Goal: Task Accomplishment & Management: Use online tool/utility

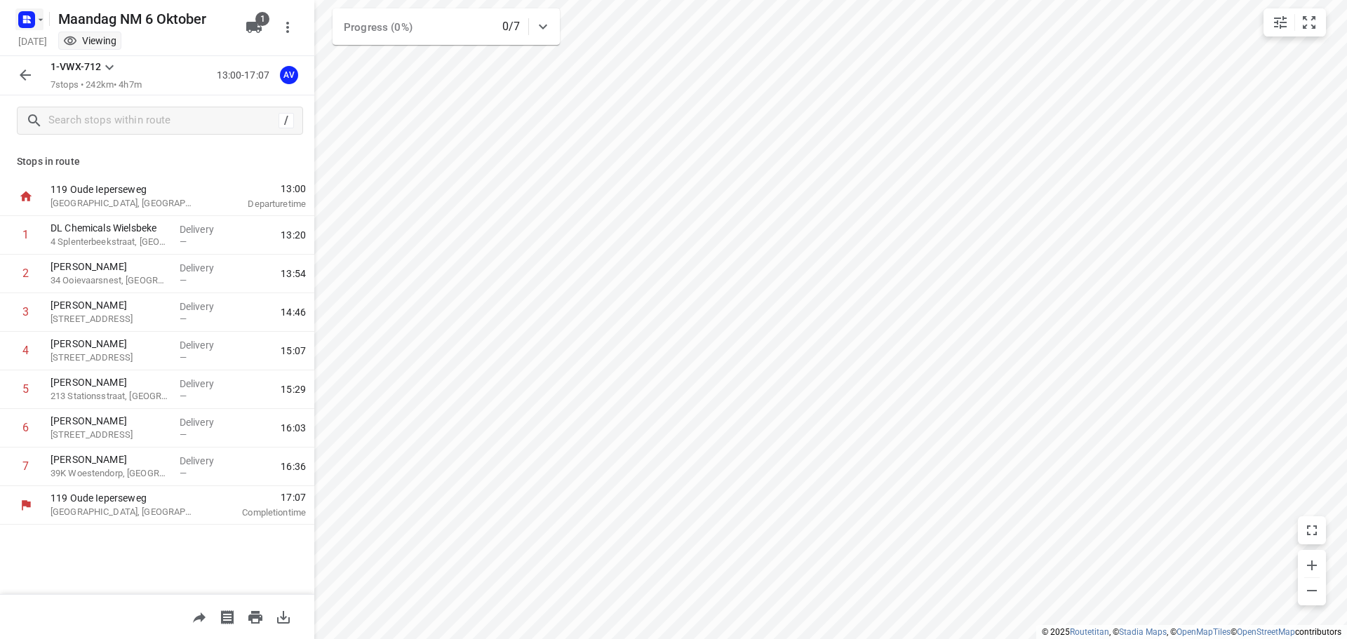
click at [38, 15] on icon "button" at bounding box center [40, 19] width 11 height 11
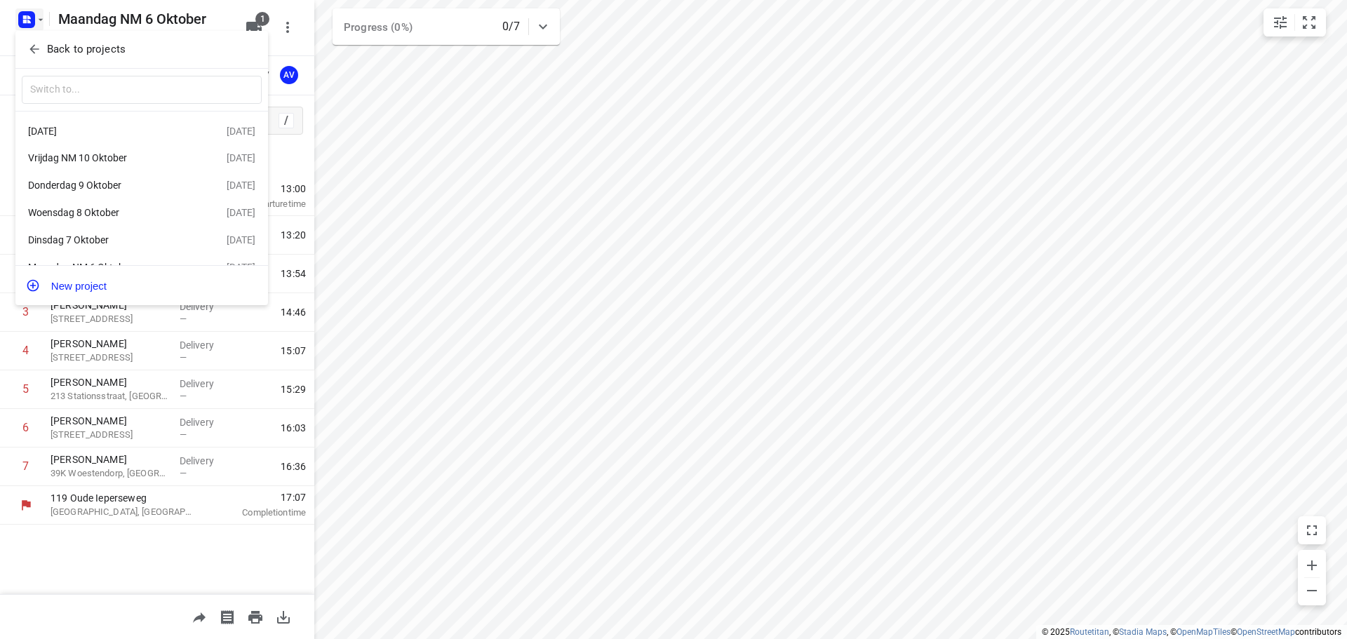
click at [133, 213] on div "Woensdag 8 Oktober" at bounding box center [108, 212] width 161 height 11
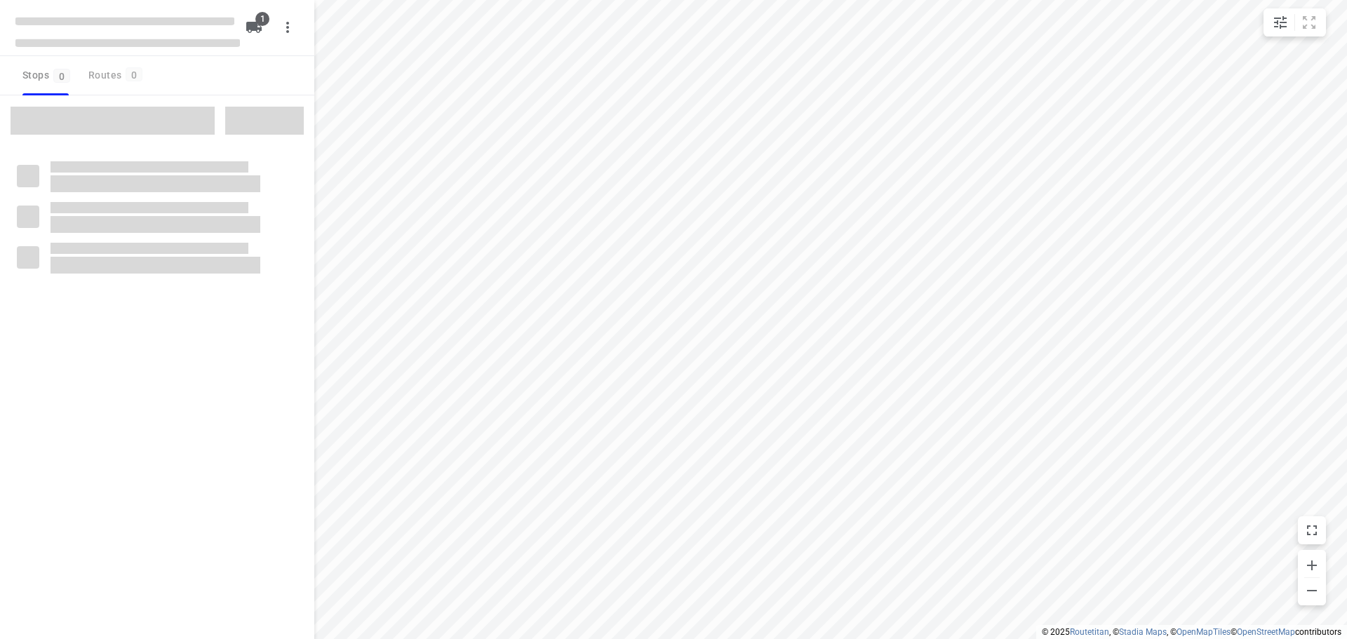
type input "distance"
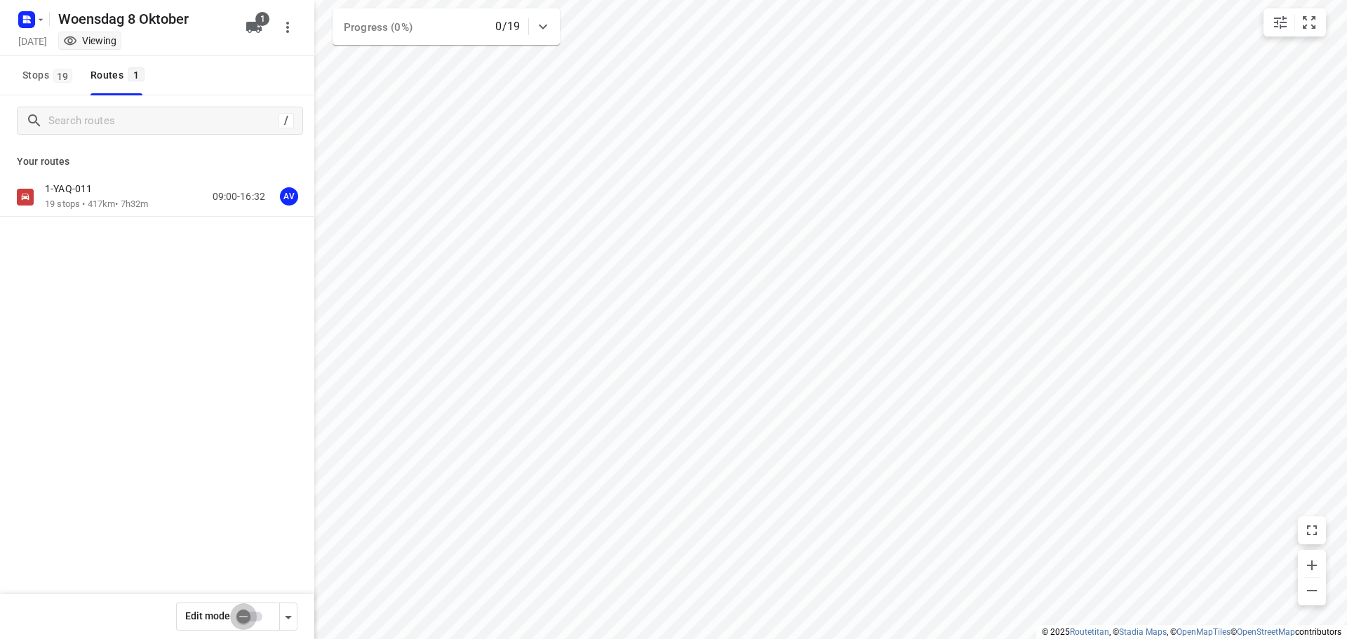
click at [254, 615] on input "checkbox" at bounding box center [244, 617] width 80 height 27
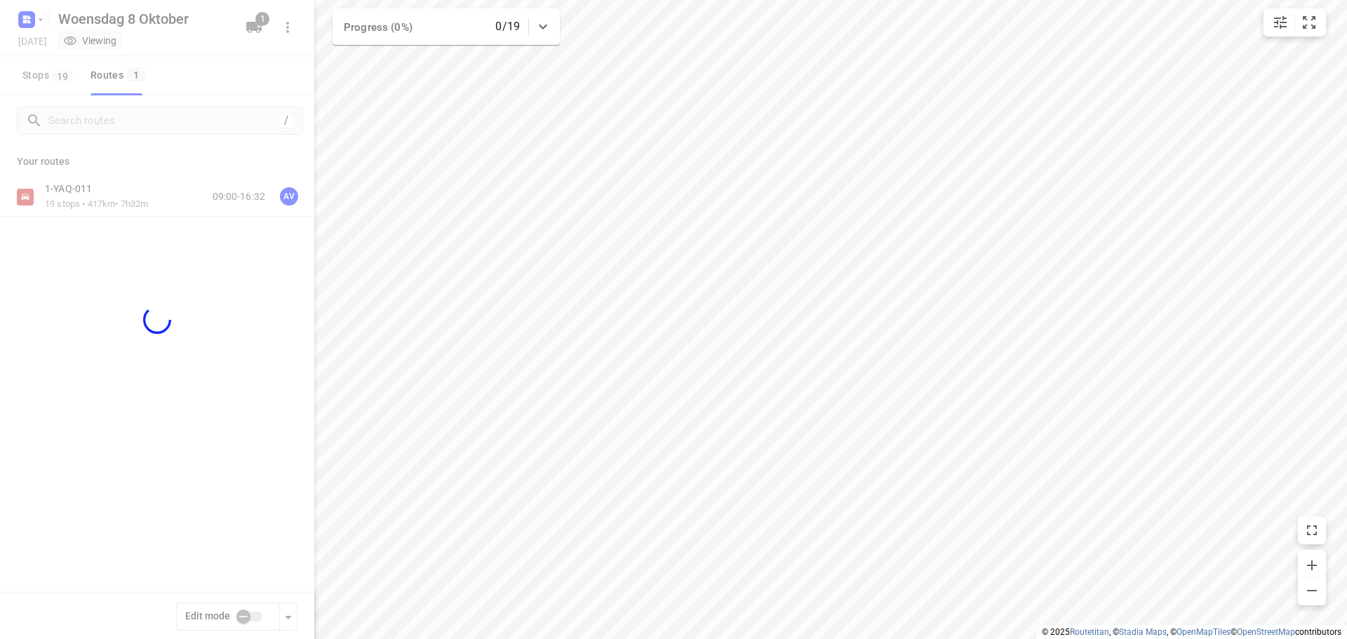
checkbox input "true"
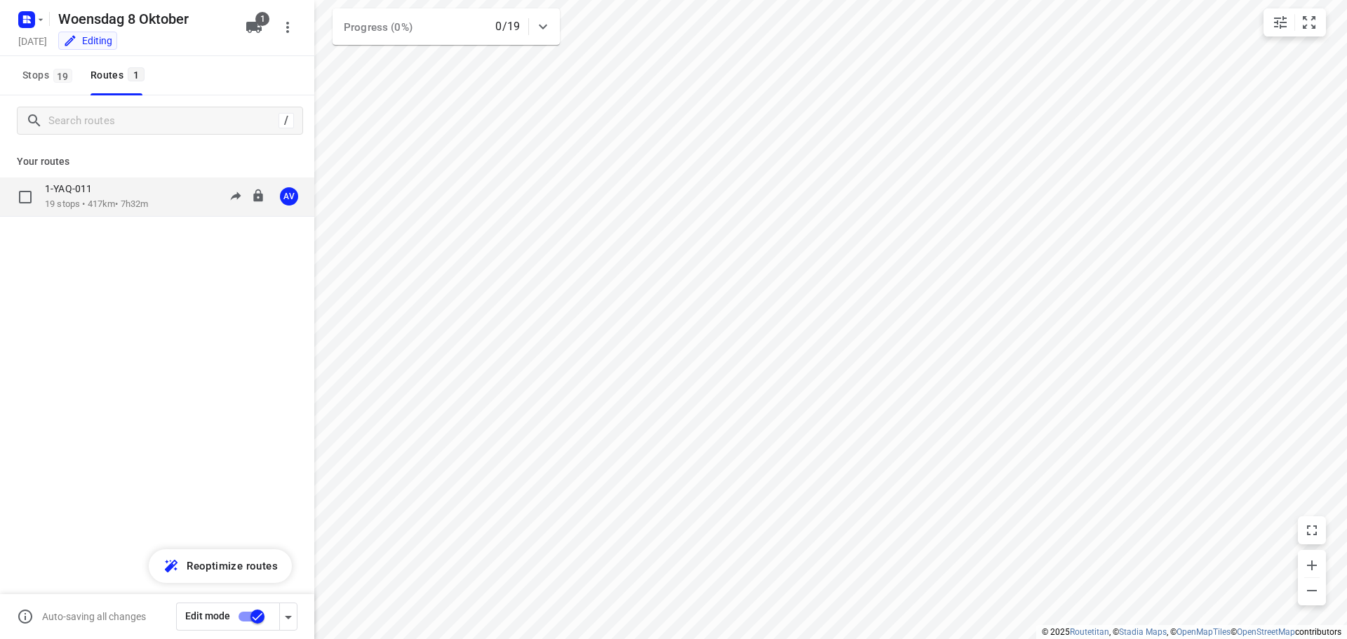
click at [165, 196] on div "1-YAQ-011 19 stops • 417km • 7h32m 09:00-16:32 AV" at bounding box center [179, 196] width 269 height 29
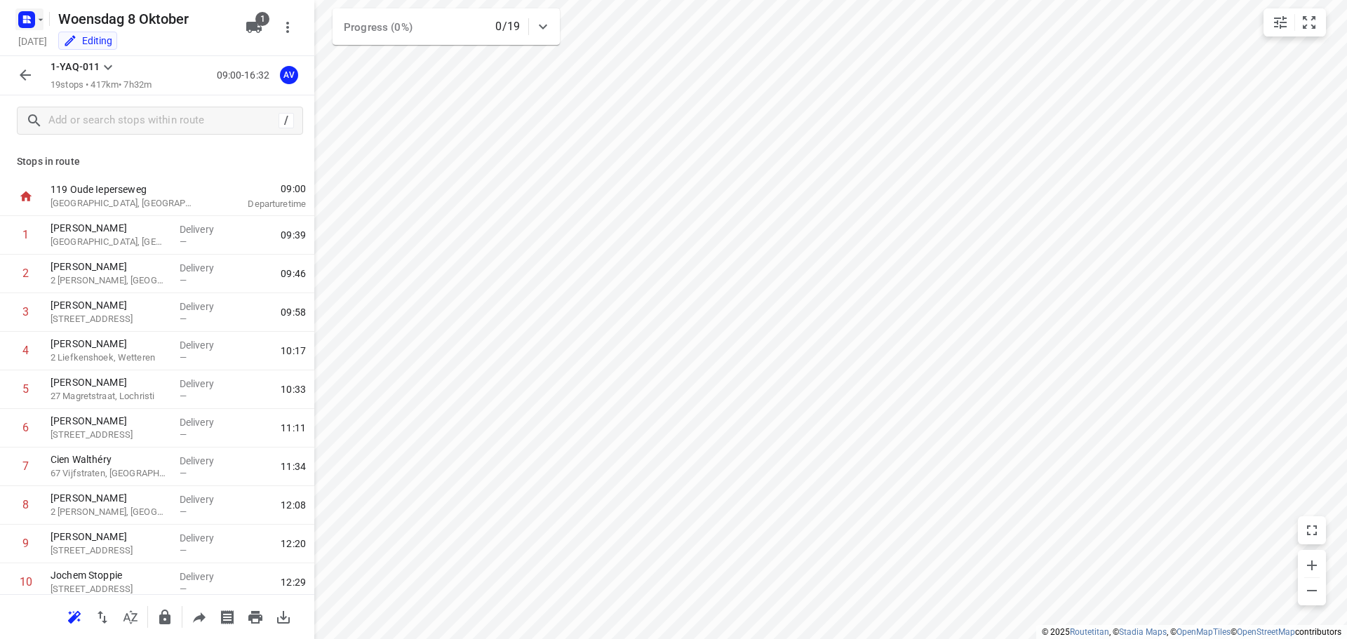
click at [23, 14] on rect "button" at bounding box center [26, 19] width 17 height 17
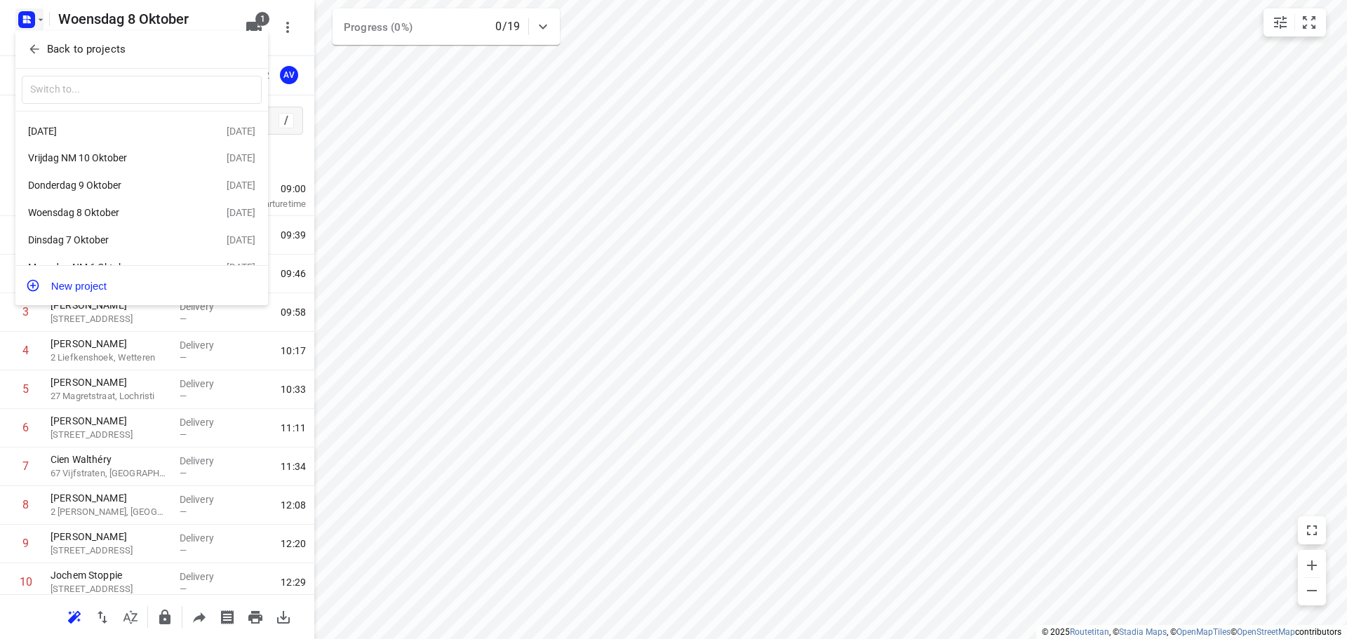
click at [94, 241] on div "Dinsdag 7 Oktober" at bounding box center [108, 239] width 161 height 11
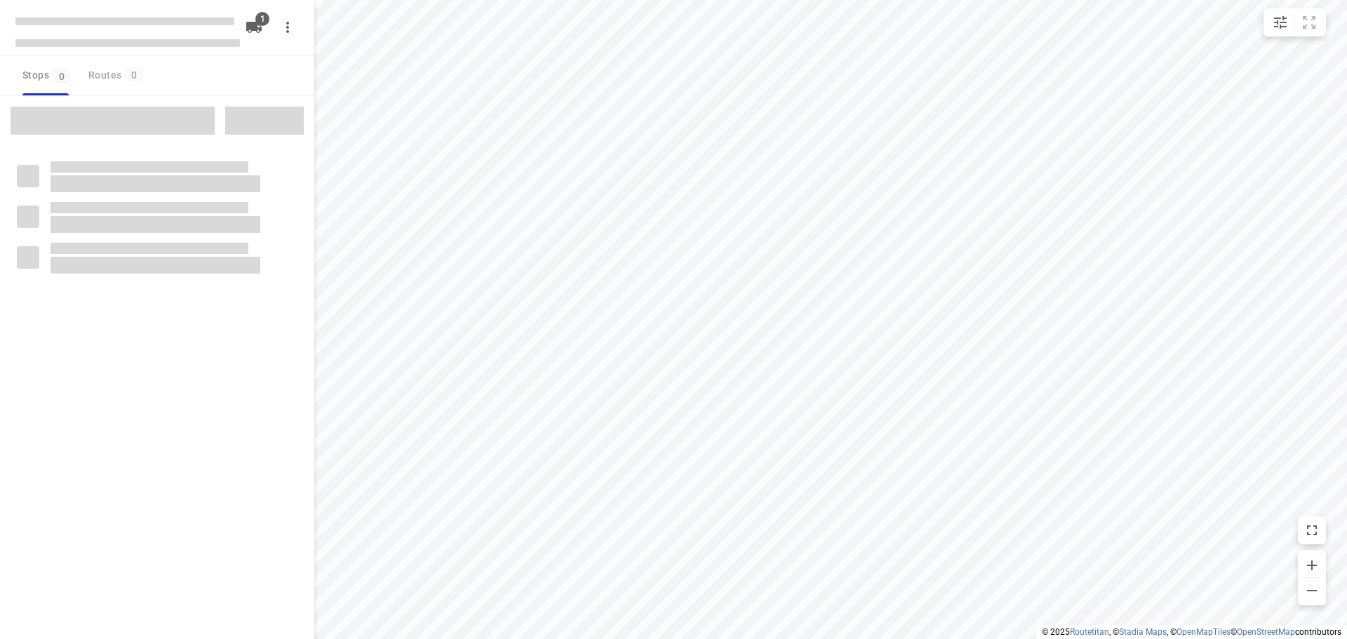
type input "distance"
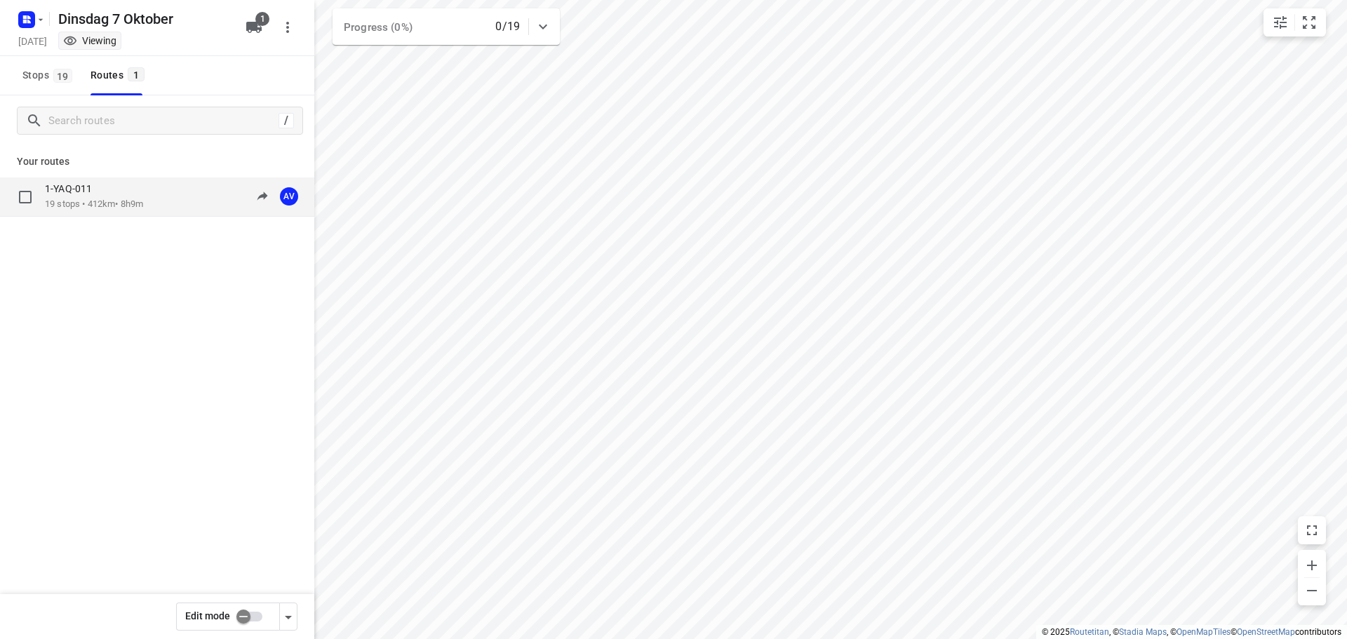
click at [143, 201] on p "19 stops • 412km • 8h9m" at bounding box center [94, 204] width 98 height 13
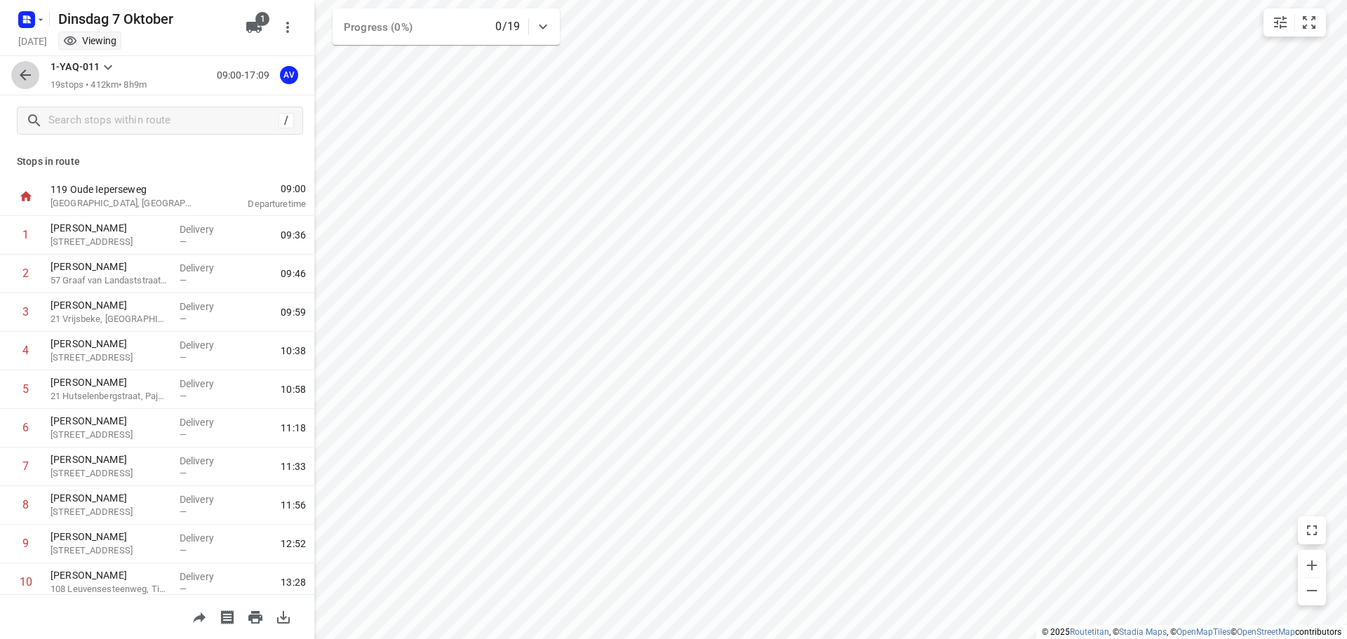
click at [22, 67] on icon "button" at bounding box center [25, 75] width 17 height 17
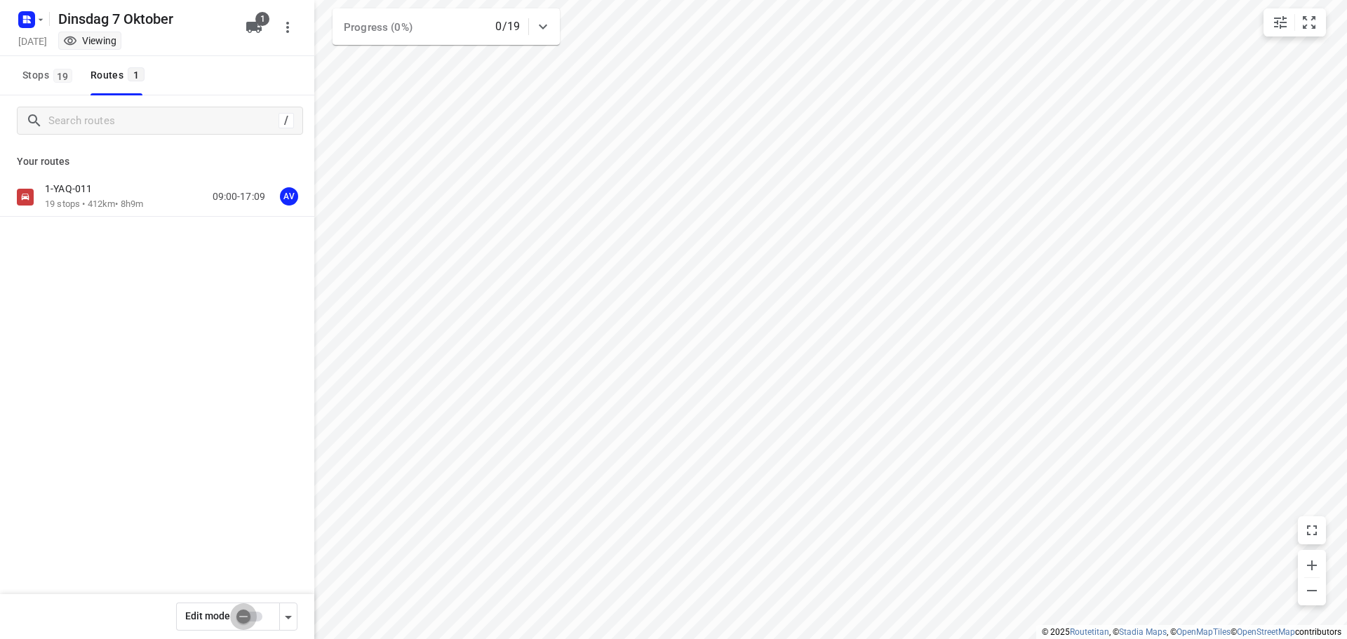
click at [256, 617] on input "checkbox" at bounding box center [244, 617] width 80 height 27
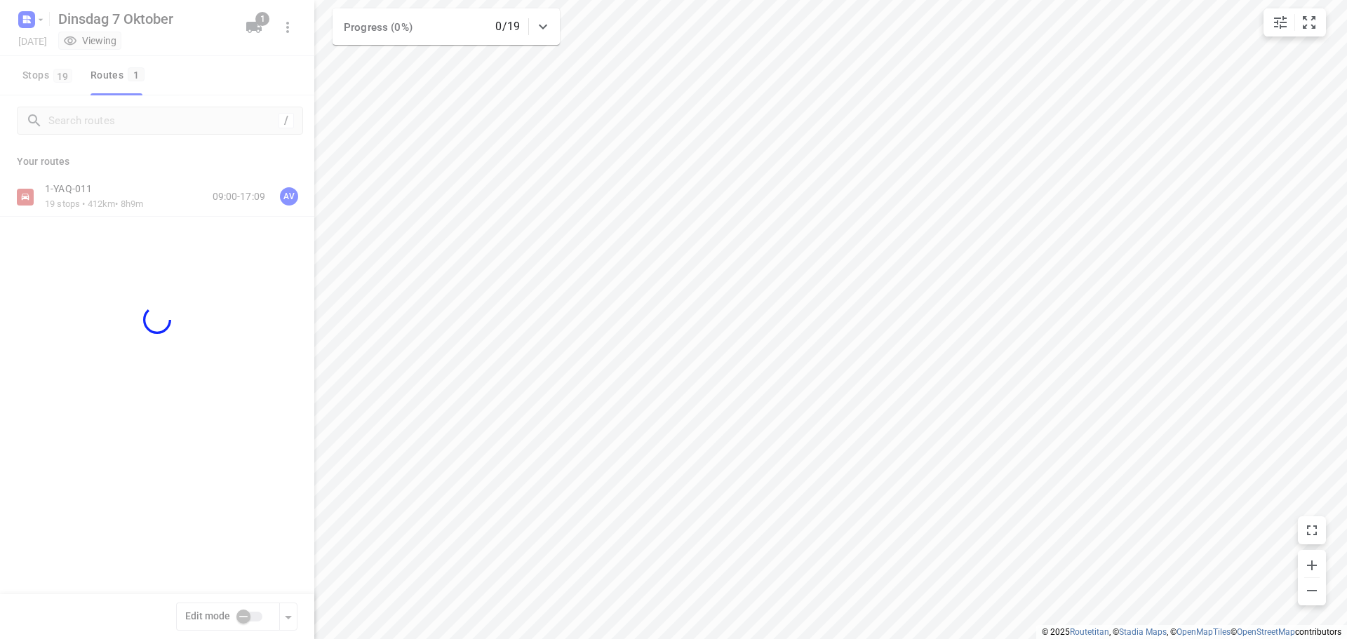
checkbox input "true"
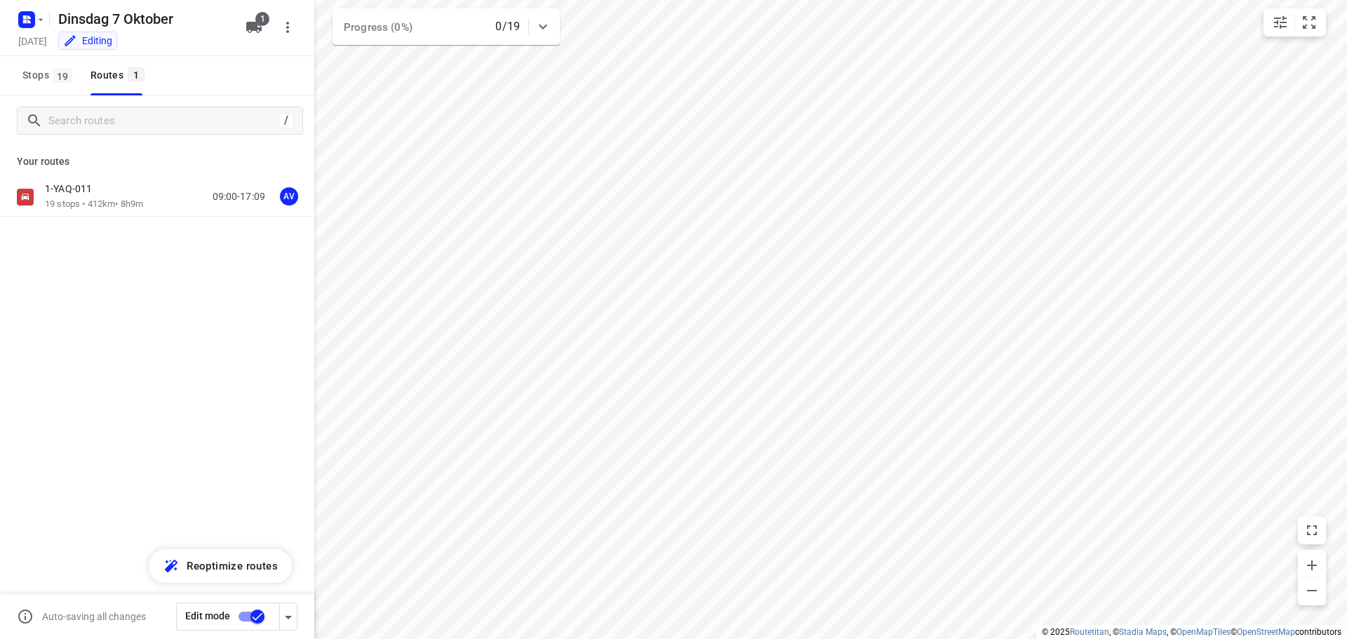
click at [164, 196] on div "1-YAQ-011 19 stops • 412km • 8h9m 09:00-17:09 AV" at bounding box center [179, 196] width 269 height 29
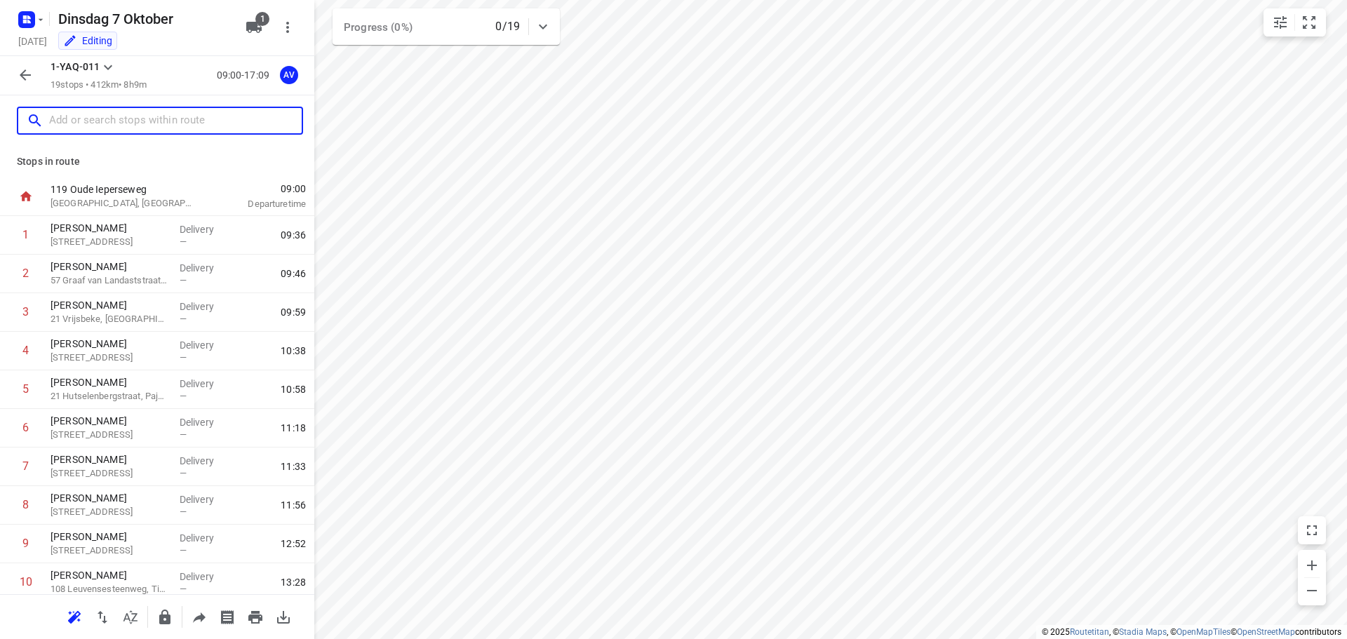
click at [162, 120] on input "text" at bounding box center [175, 121] width 253 height 22
paste input "[STREET_ADDRESS]"
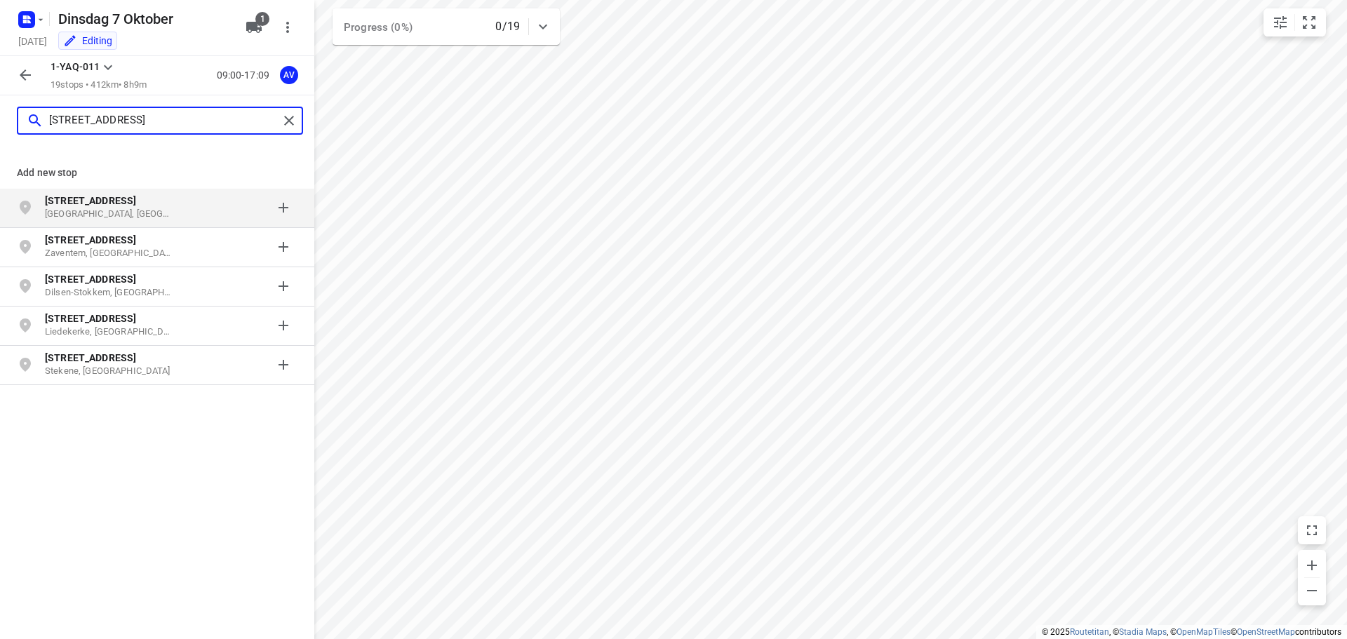
type input "[STREET_ADDRESS]"
click at [177, 202] on p "[STREET_ADDRESS]" at bounding box center [116, 201] width 143 height 14
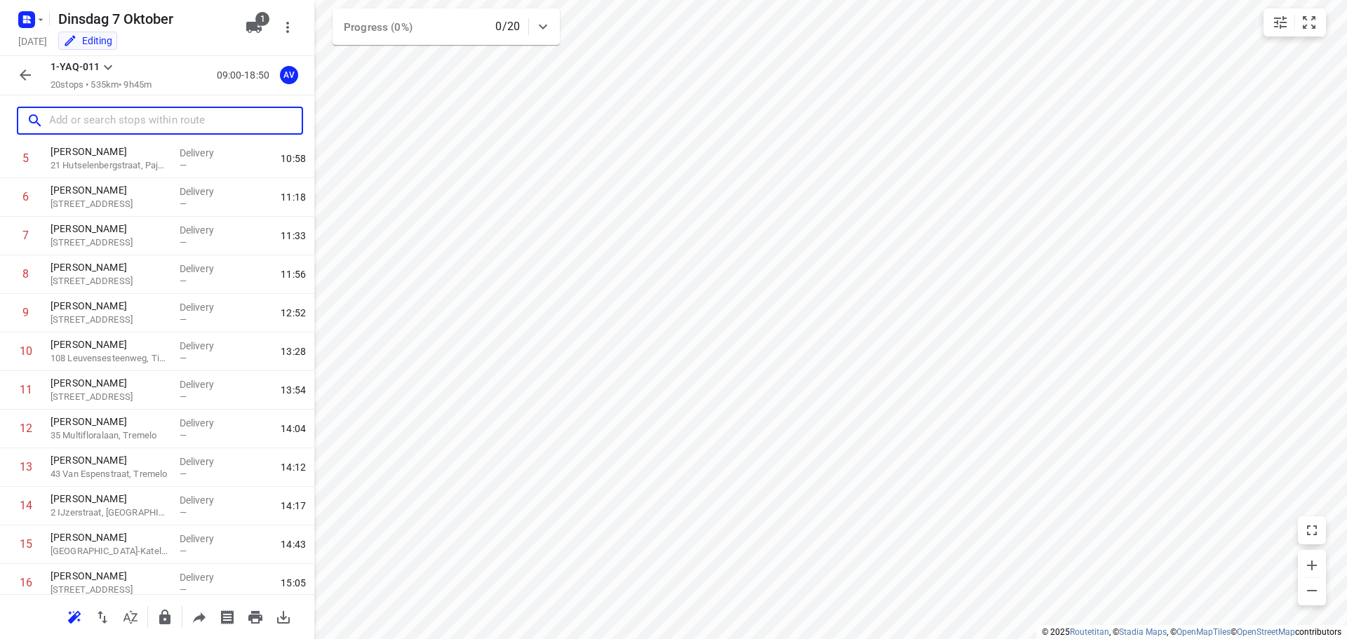
scroll to position [432, 0]
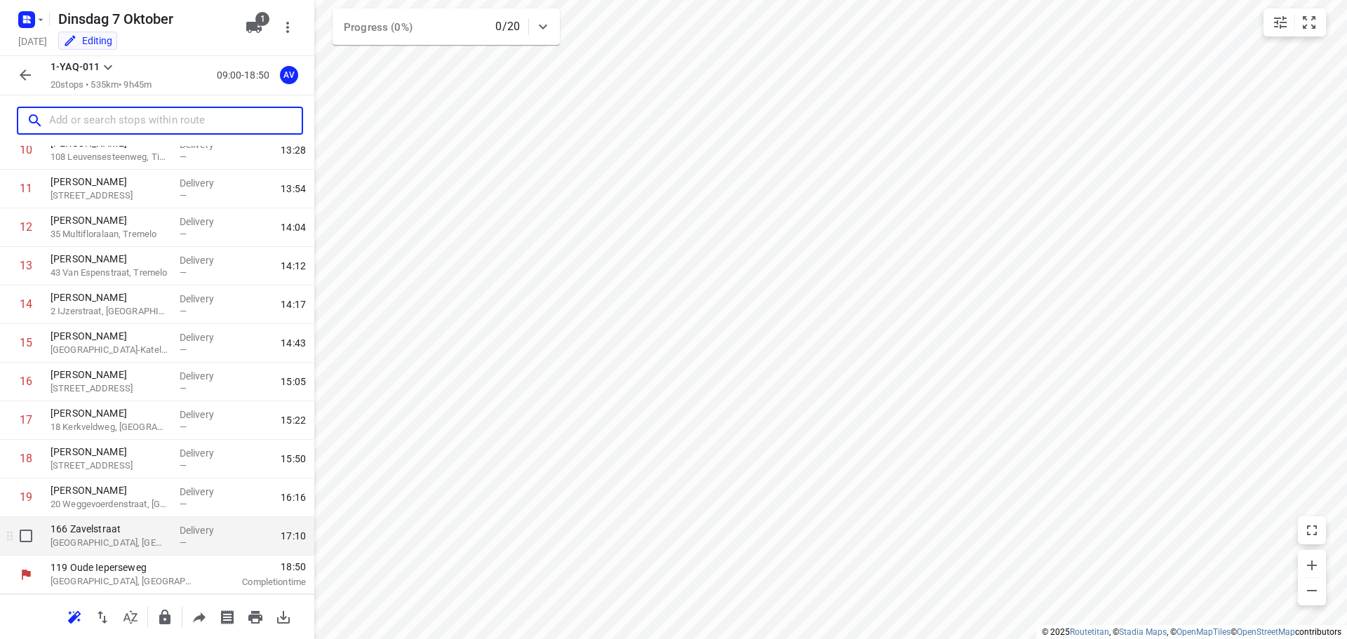
drag, startPoint x: 116, startPoint y: 540, endPoint x: 145, endPoint y: 517, distance: 36.9
click at [116, 541] on p "[GEOGRAPHIC_DATA], [GEOGRAPHIC_DATA]" at bounding box center [110, 543] width 118 height 14
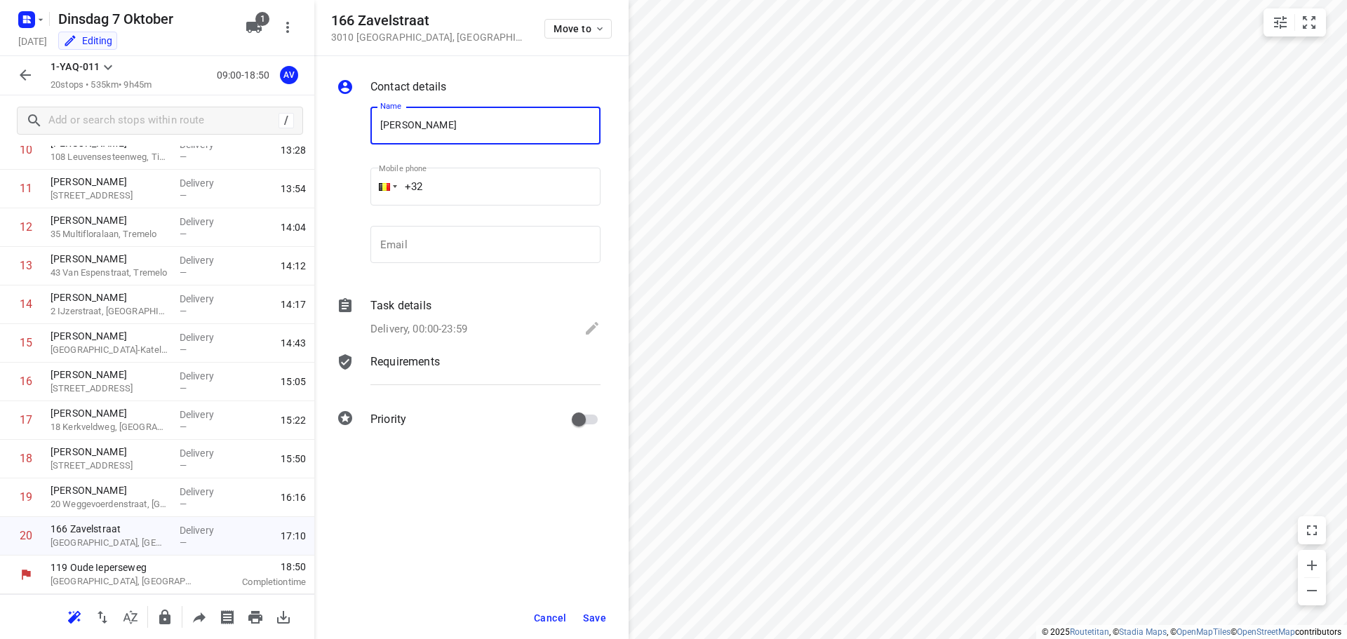
type input "[PERSON_NAME]"
drag, startPoint x: 477, startPoint y: 187, endPoint x: 492, endPoint y: 181, distance: 16.4
click at [483, 186] on input "+32" at bounding box center [486, 187] width 230 height 38
type input "[PHONE_NUMBER]"
click at [455, 326] on p "Delivery, 00:00-23:59" at bounding box center [419, 329] width 97 height 16
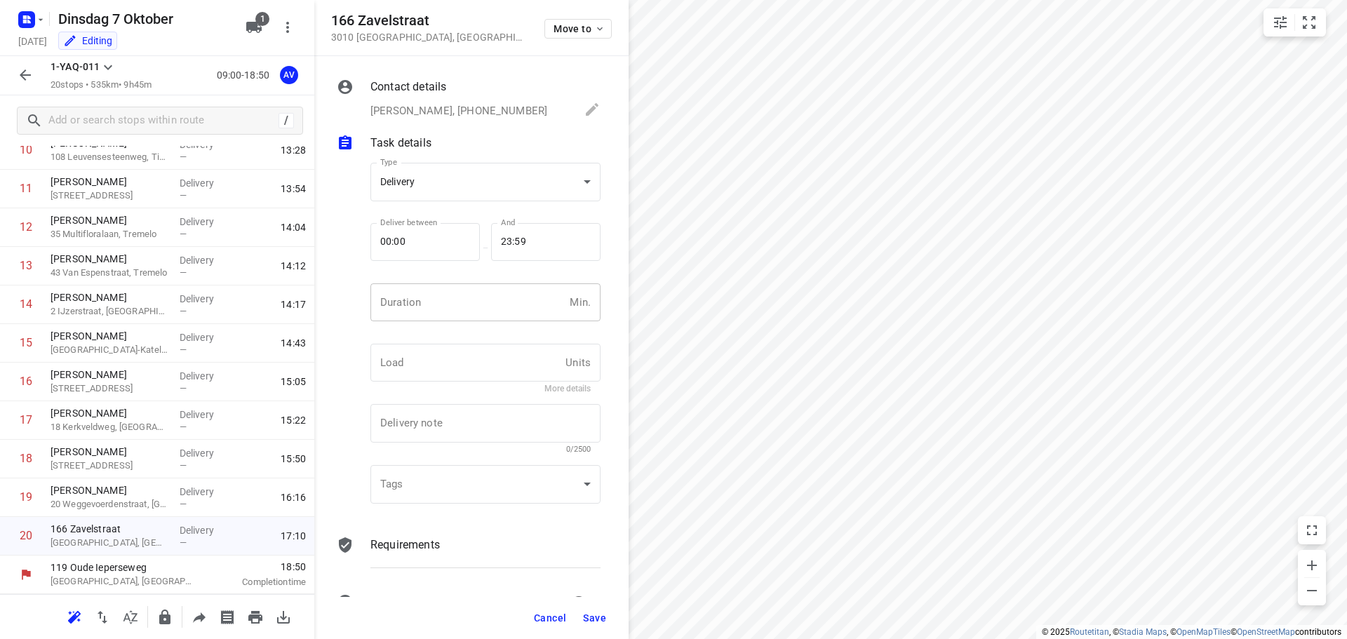
click at [467, 303] on input "number" at bounding box center [468, 303] width 194 height 38
type input "1"
click at [597, 617] on span "Save" at bounding box center [594, 618] width 23 height 11
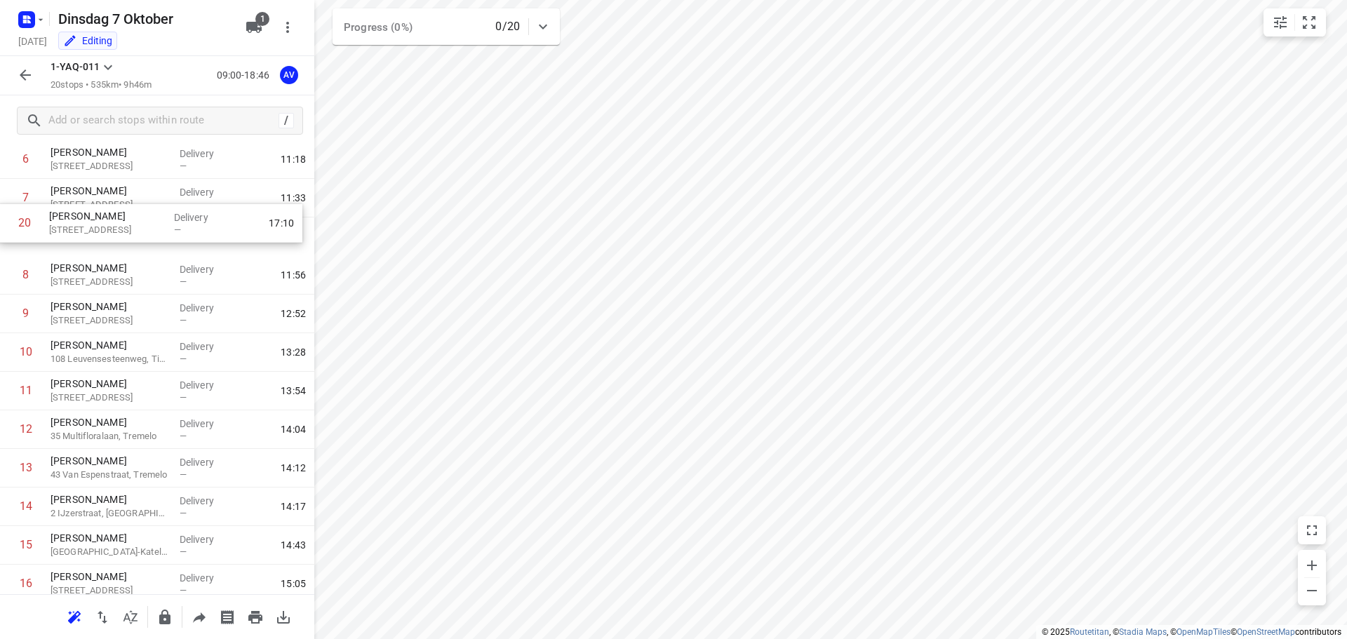
scroll to position [269, 0]
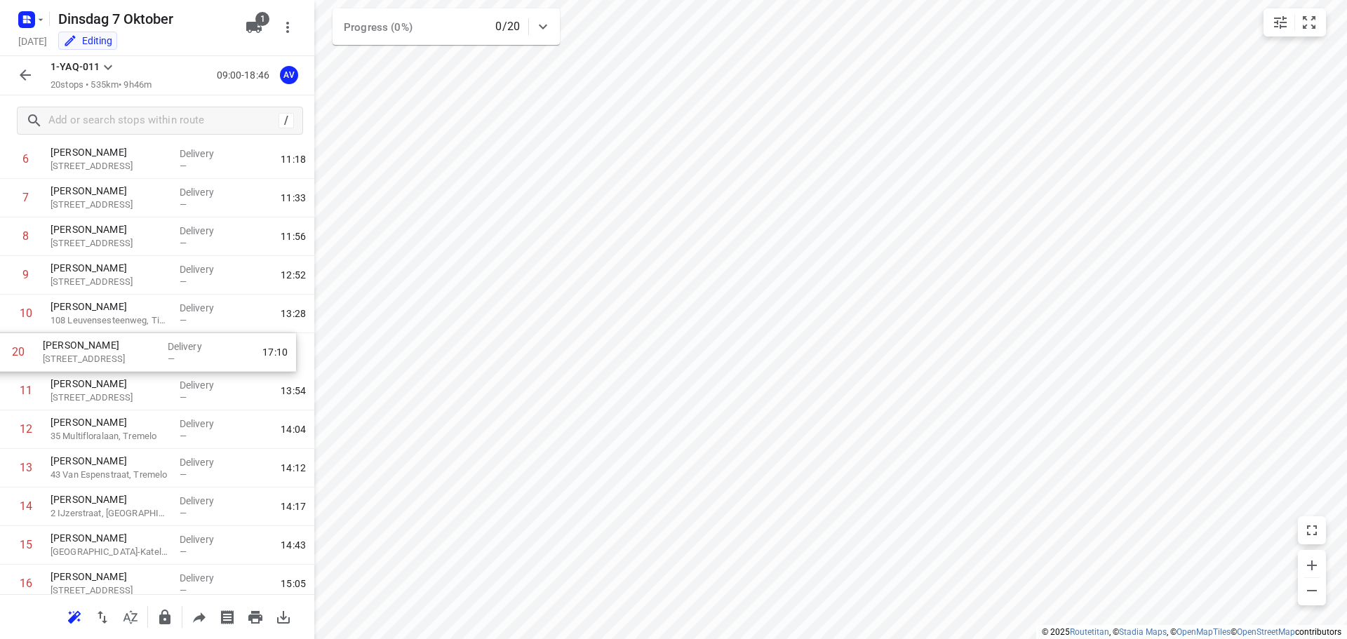
drag, startPoint x: 7, startPoint y: 541, endPoint x: 0, endPoint y: 350, distance: 191.0
click at [0, 350] on div "1 [PERSON_NAME] 46 Burgscheldestraat, [GEOGRAPHIC_DATA] Delivery — 09:36 2 [PER…" at bounding box center [157, 333] width 314 height 772
drag, startPoint x: 4, startPoint y: 320, endPoint x: 7, endPoint y: 349, distance: 28.9
click at [7, 349] on div "1 [PERSON_NAME] 46 Burgscheldestraat, [GEOGRAPHIC_DATA] Delivery — 09:36 2 [PER…" at bounding box center [157, 333] width 314 height 772
click at [22, 72] on icon "button" at bounding box center [25, 75] width 17 height 17
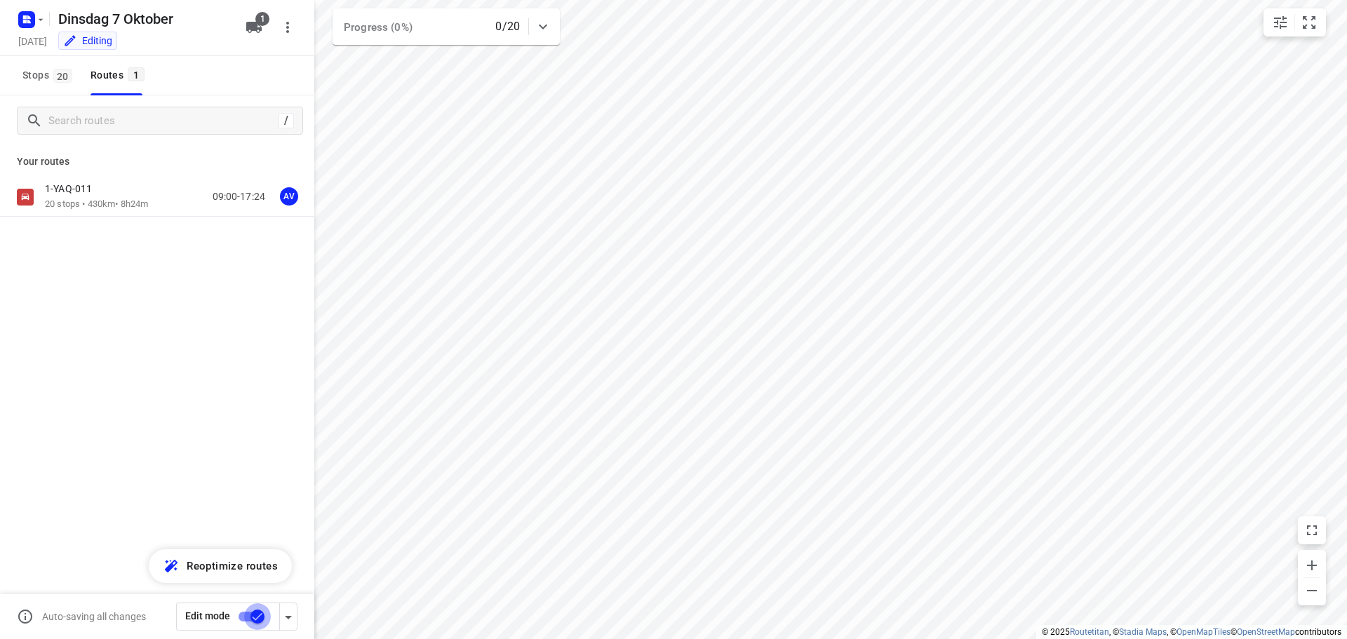
click at [245, 618] on input "checkbox" at bounding box center [258, 617] width 80 height 27
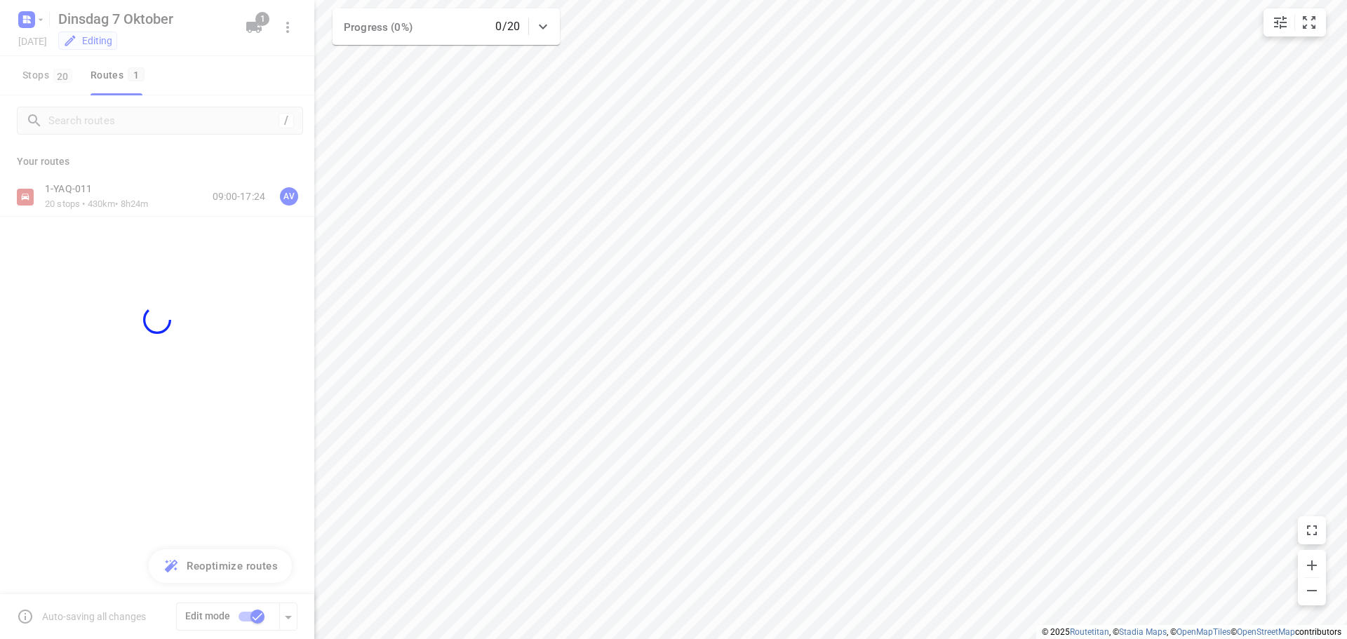
checkbox input "false"
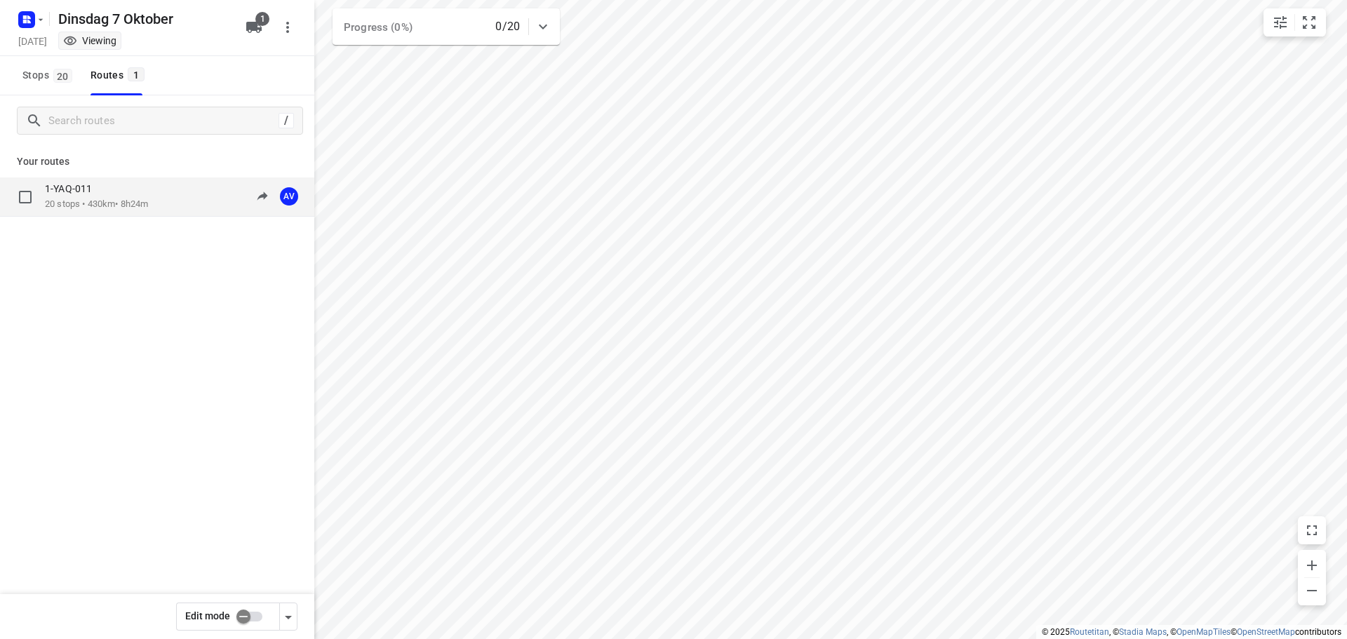
click at [154, 199] on div "1-YAQ-011 20 stops • 430km • 8h24m 09:00-17:24 AV" at bounding box center [179, 196] width 269 height 29
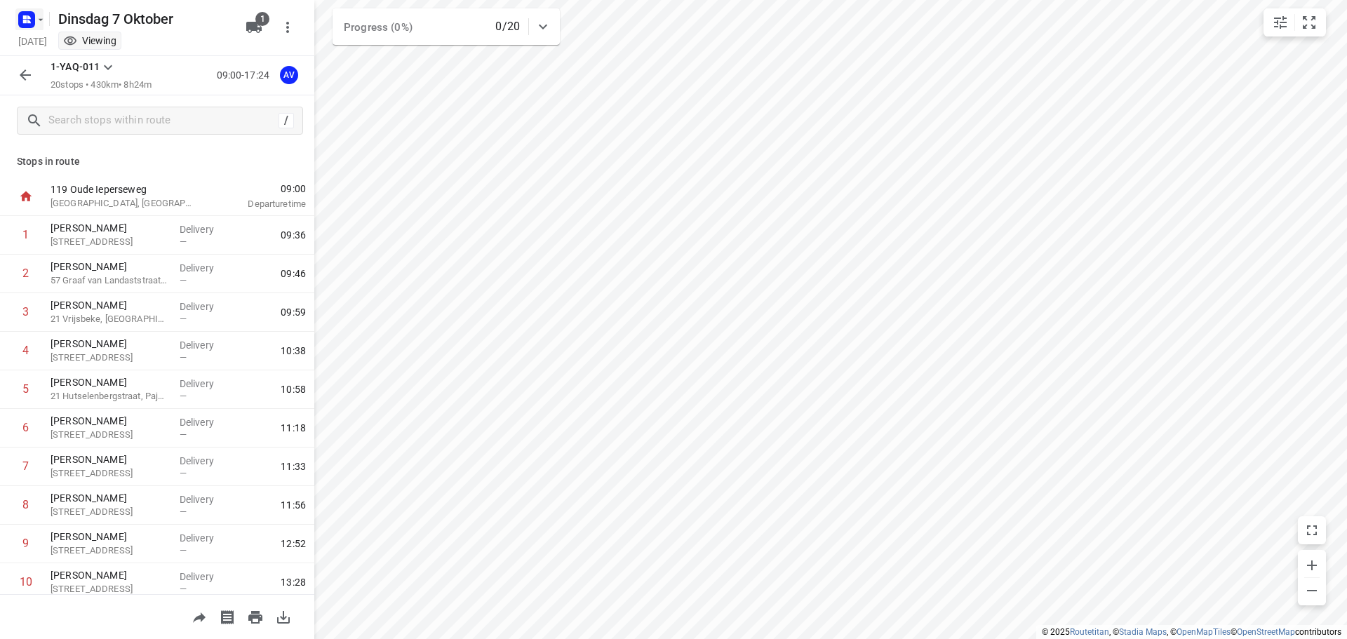
click at [33, 19] on rect "button" at bounding box center [26, 19] width 17 height 17
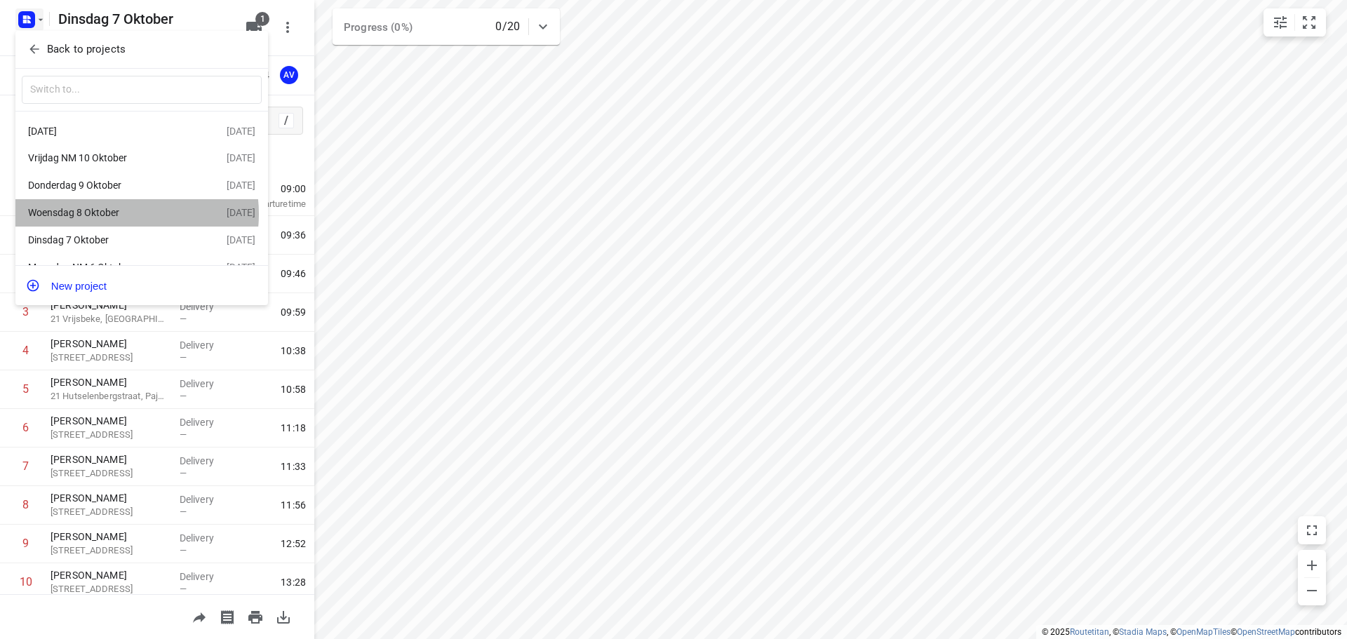
click at [114, 216] on div "Woensdag 8 Oktober" at bounding box center [108, 212] width 161 height 11
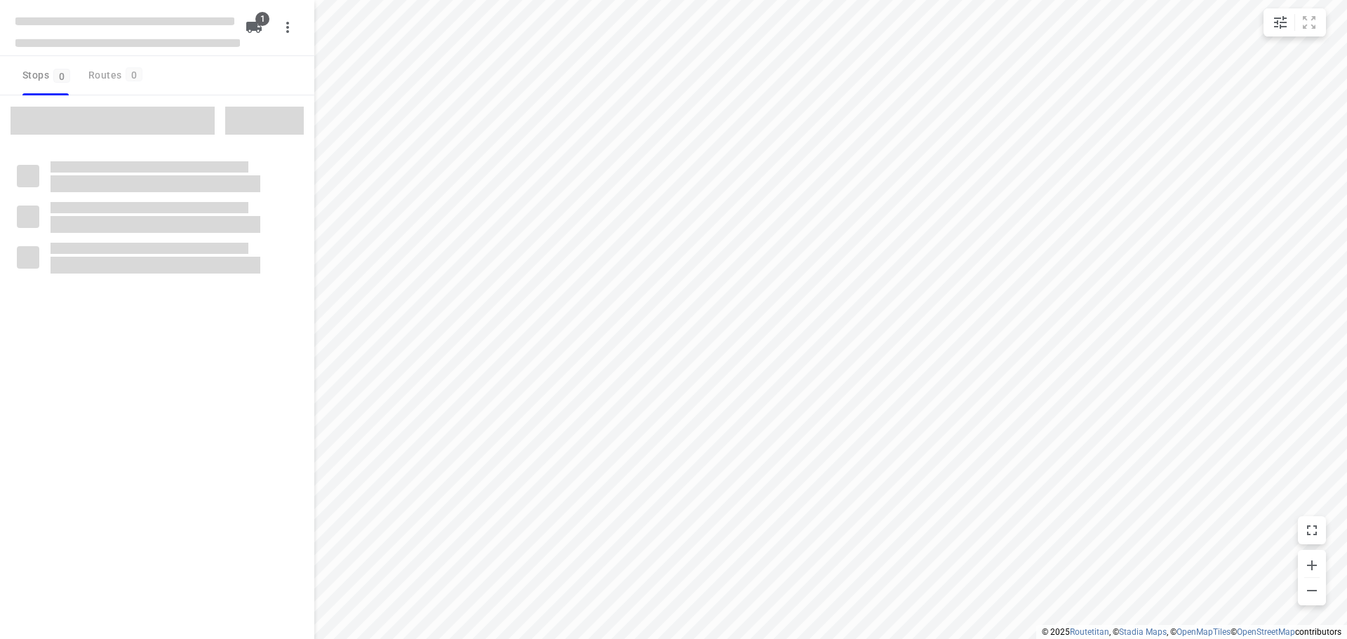
type input "distance"
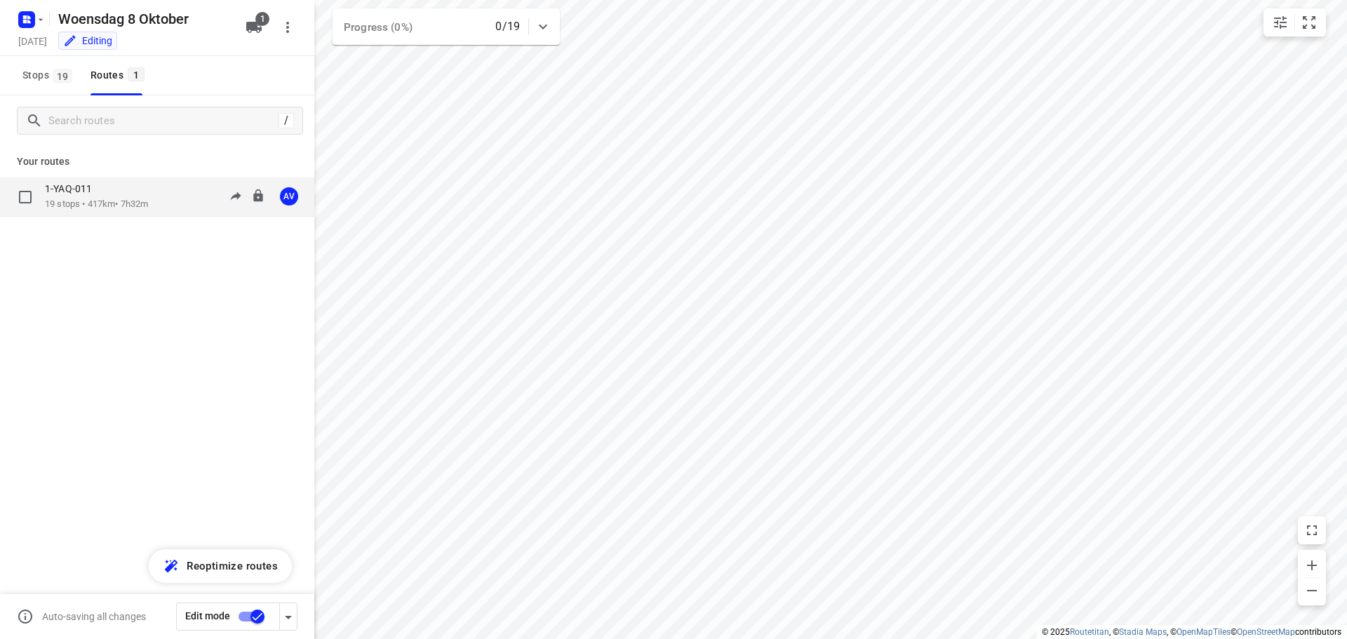
click at [163, 201] on div "1-YAQ-011 19 stops • 417km • 7h32m 09:00-16:32 AV" at bounding box center [179, 196] width 269 height 29
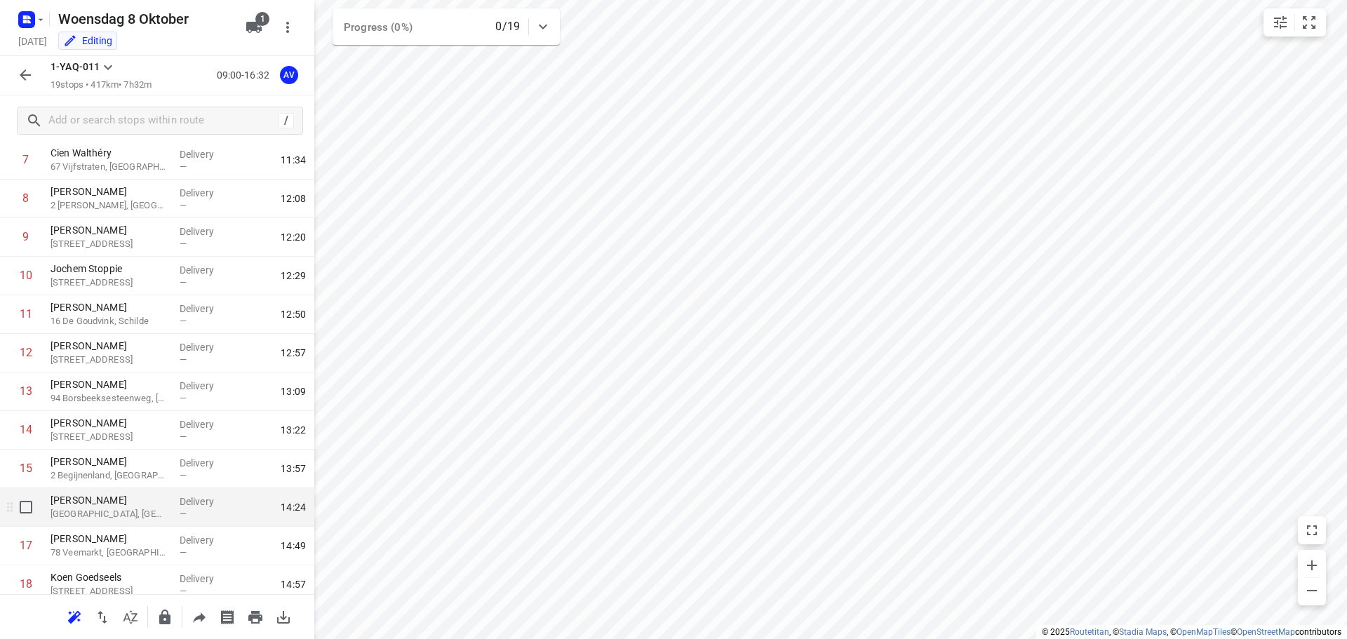
scroll to position [351, 0]
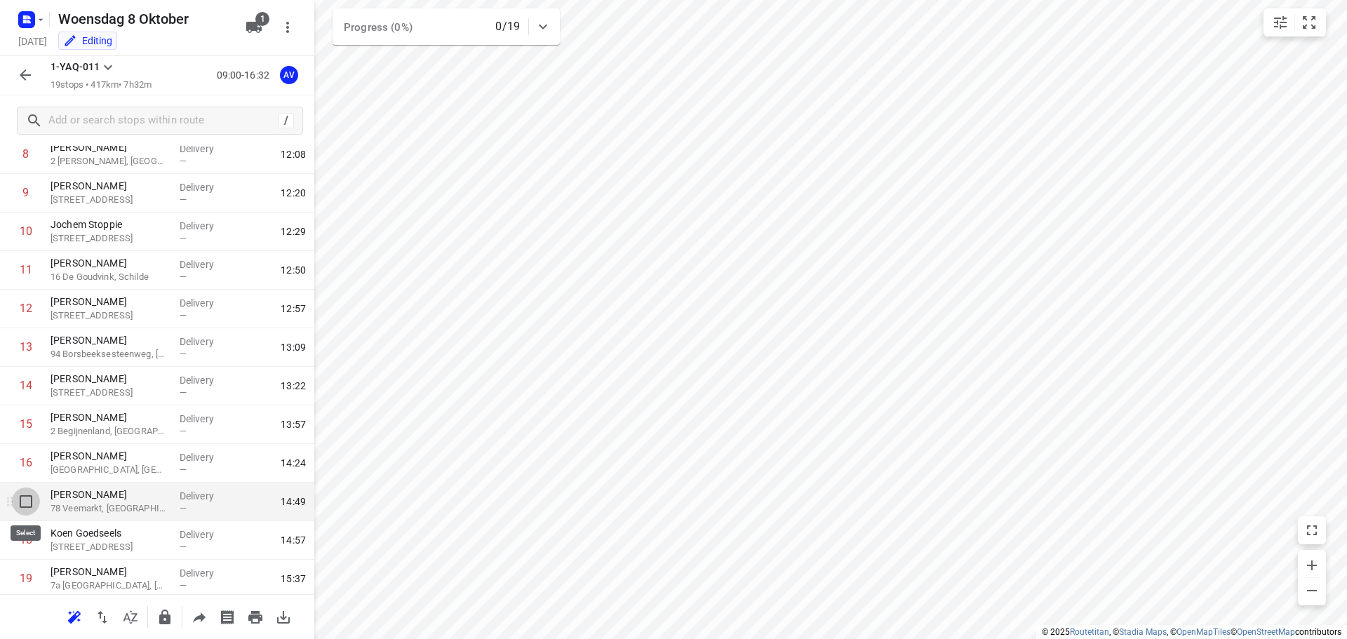
click at [27, 500] on input "checkbox" at bounding box center [26, 502] width 28 height 28
checkbox input "true"
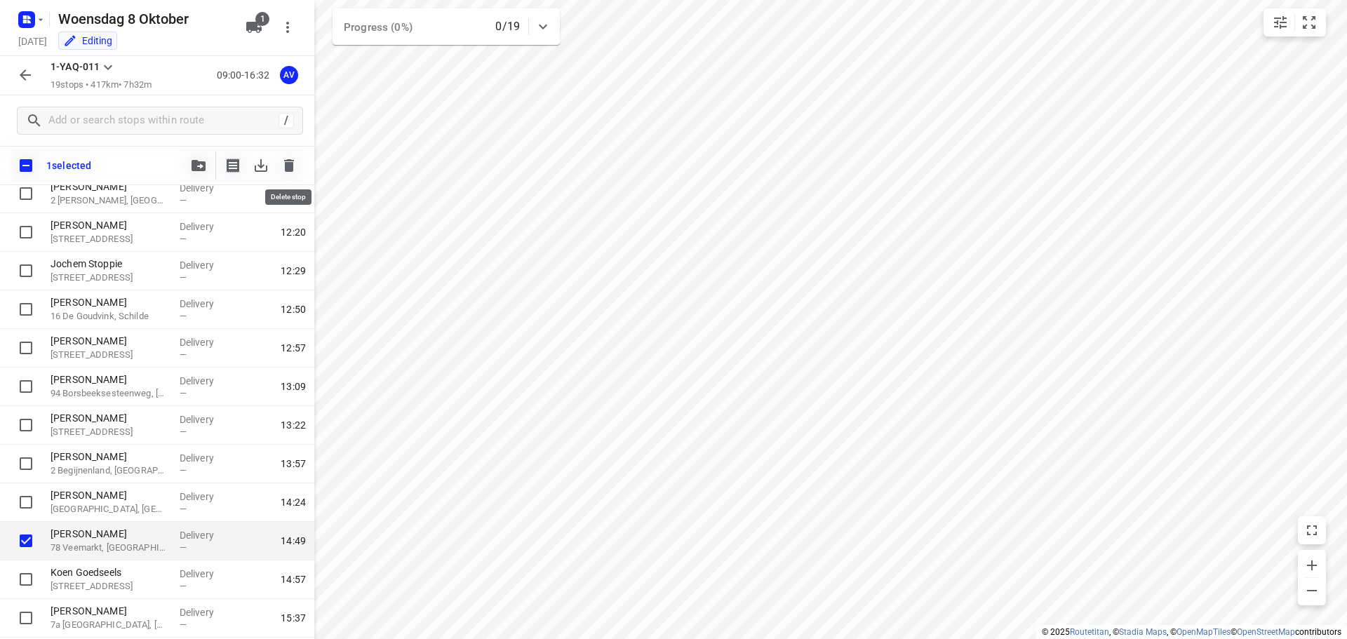
click at [288, 161] on icon "button" at bounding box center [289, 165] width 17 height 17
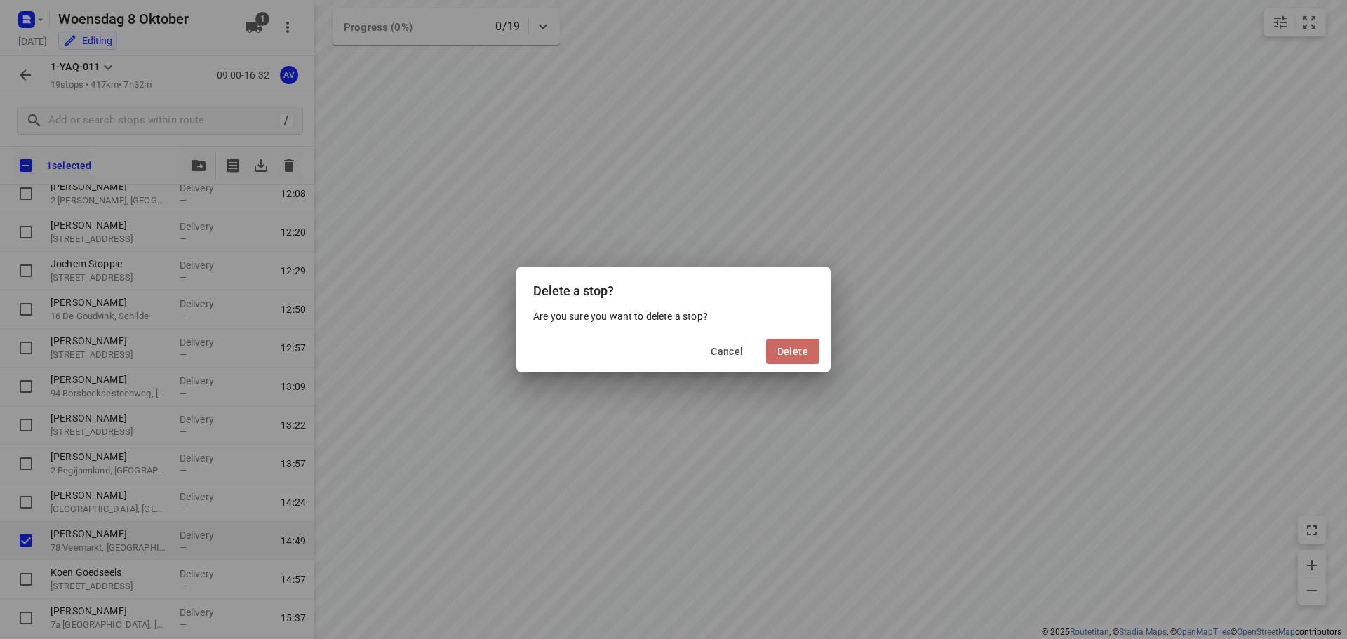
click at [801, 349] on span "Delete" at bounding box center [793, 351] width 31 height 11
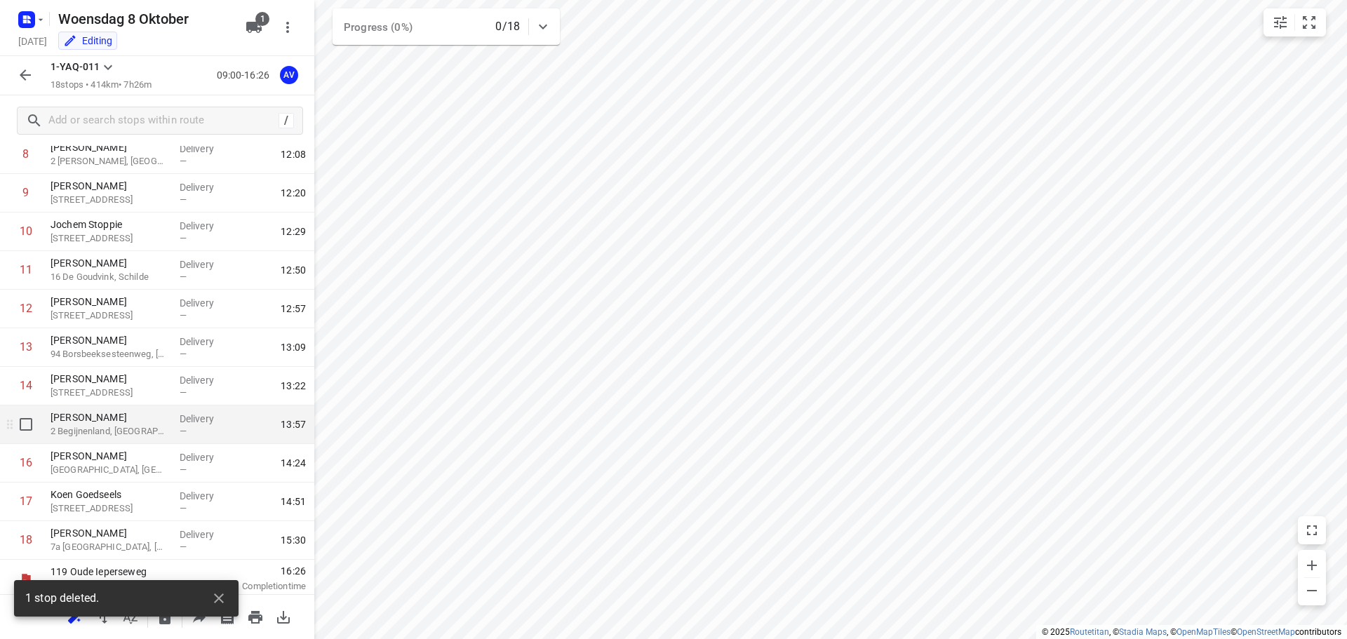
scroll to position [355, 0]
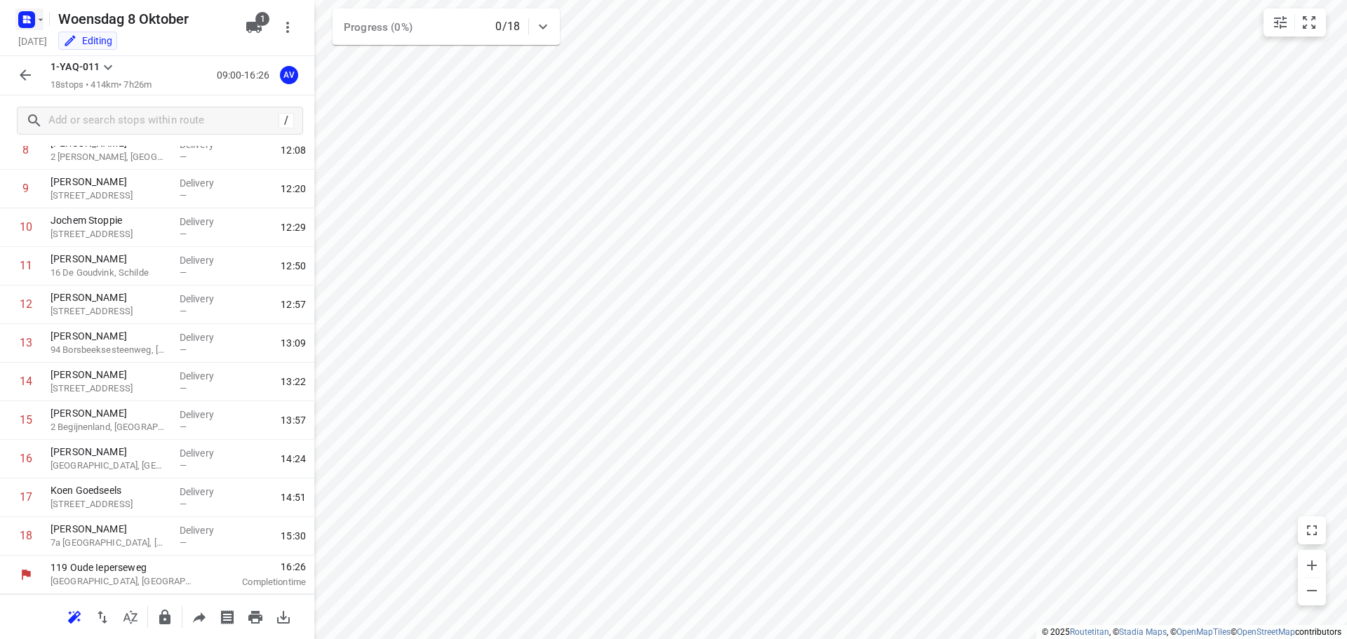
click at [32, 18] on rect "button" at bounding box center [26, 19] width 17 height 17
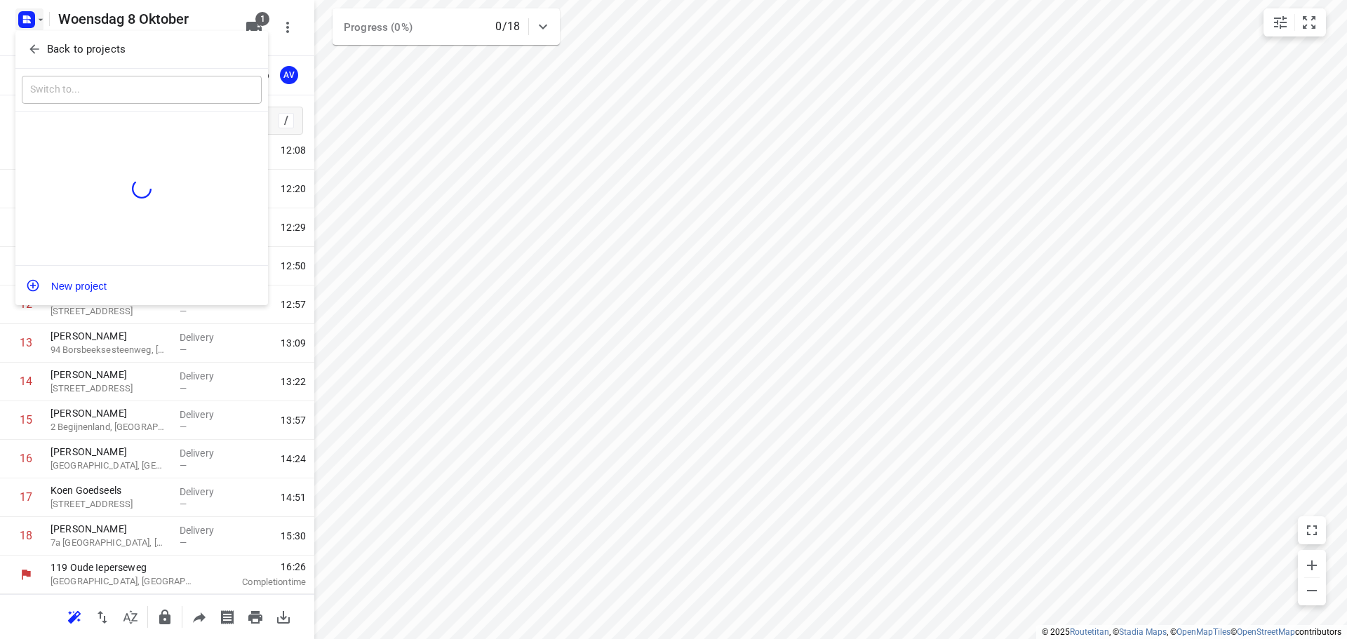
click at [33, 19] on div at bounding box center [673, 319] width 1347 height 639
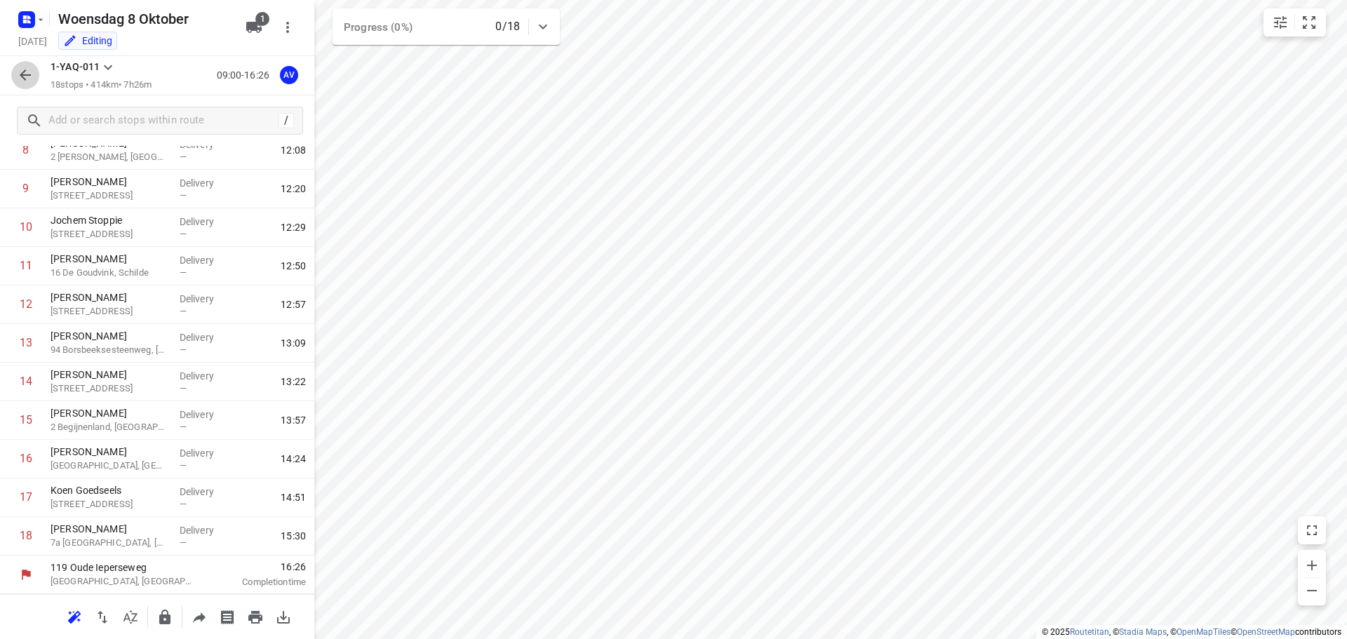
click at [29, 82] on icon "button" at bounding box center [25, 75] width 17 height 17
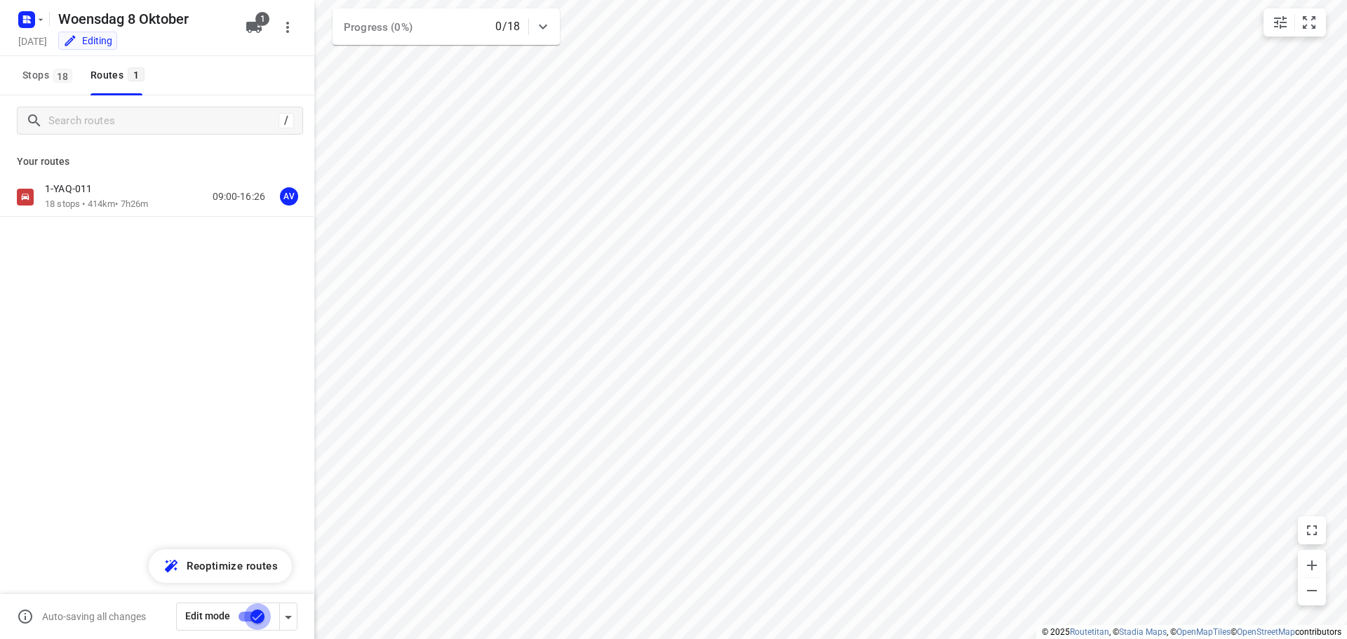
click at [246, 615] on input "checkbox" at bounding box center [258, 617] width 80 height 27
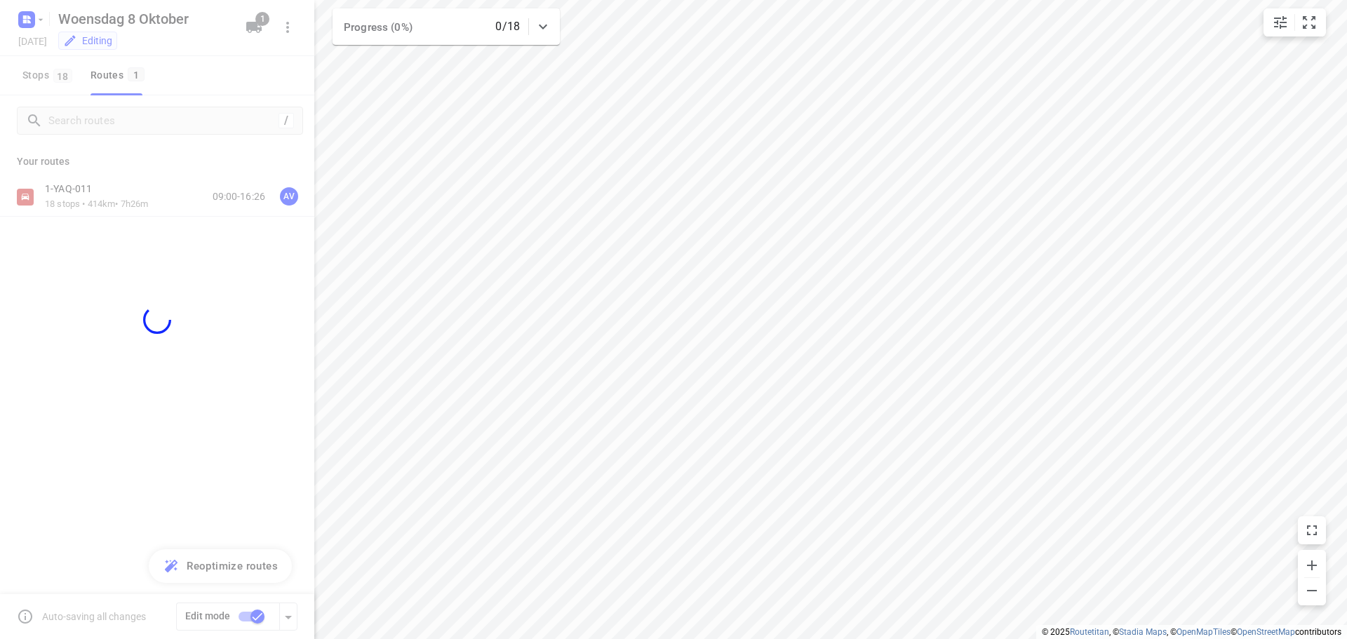
checkbox input "false"
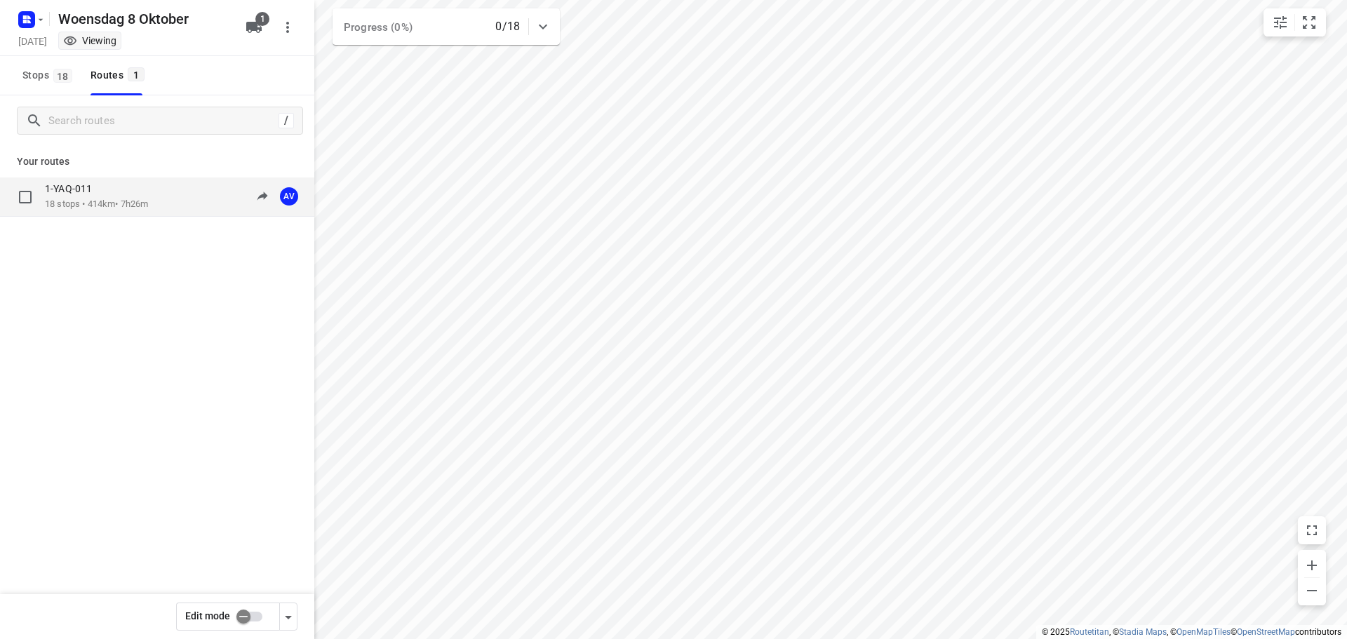
click at [155, 201] on div "1-YAQ-011 18 stops • 414km • 7h26m 09:00-16:26 AV" at bounding box center [179, 196] width 269 height 29
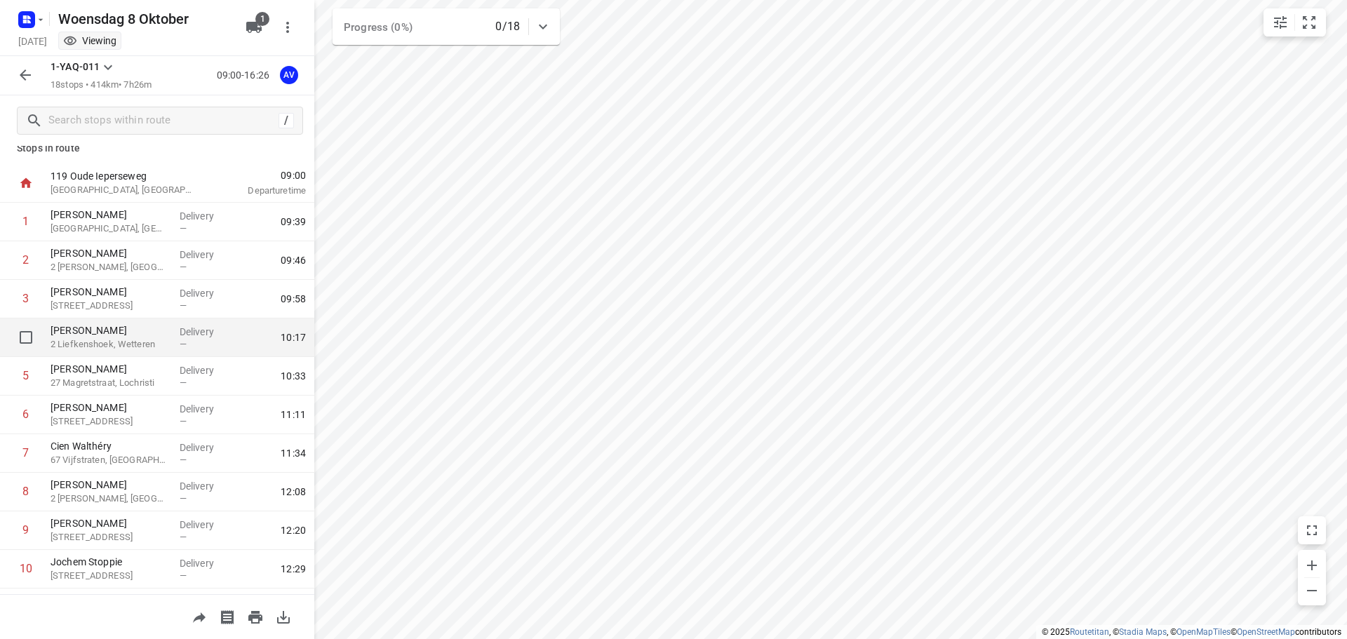
scroll to position [0, 0]
